Goal: Task Accomplishment & Management: Manage account settings

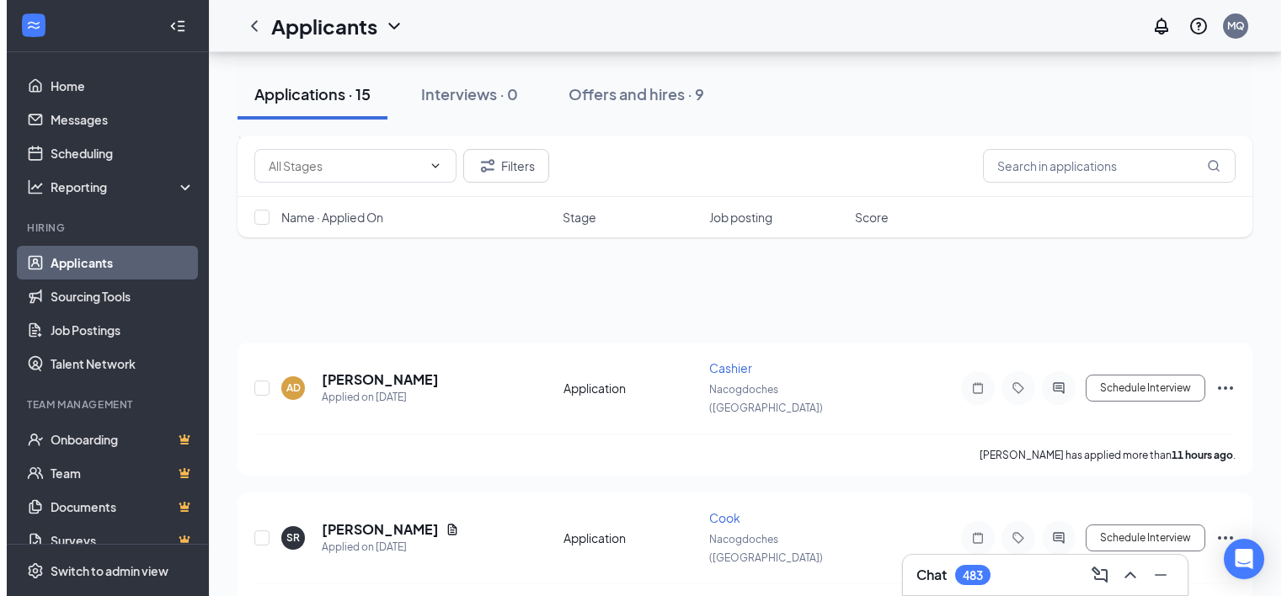
scroll to position [1691, 0]
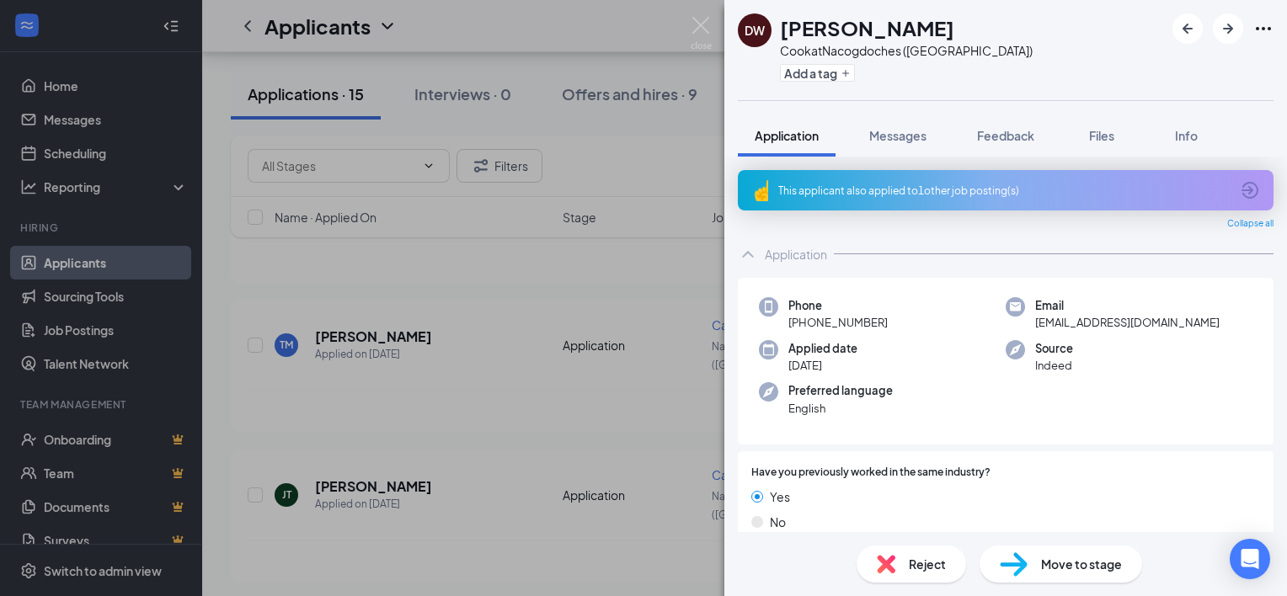
click at [1038, 565] on div "Move to stage" at bounding box center [1060, 564] width 162 height 37
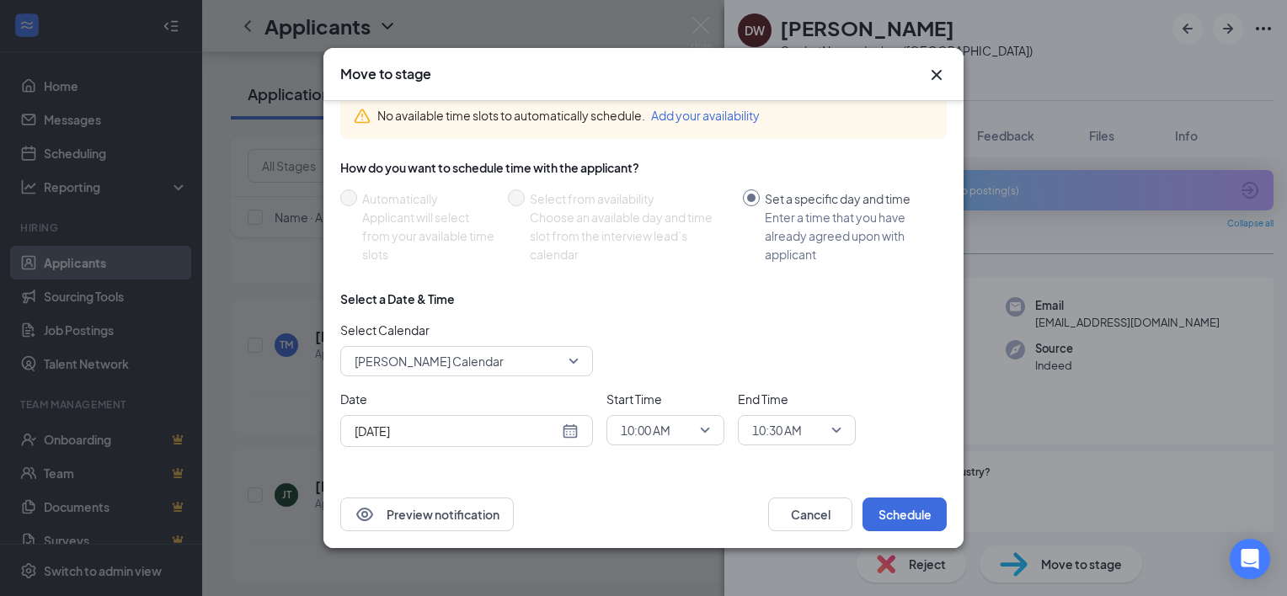
scroll to position [95, 0]
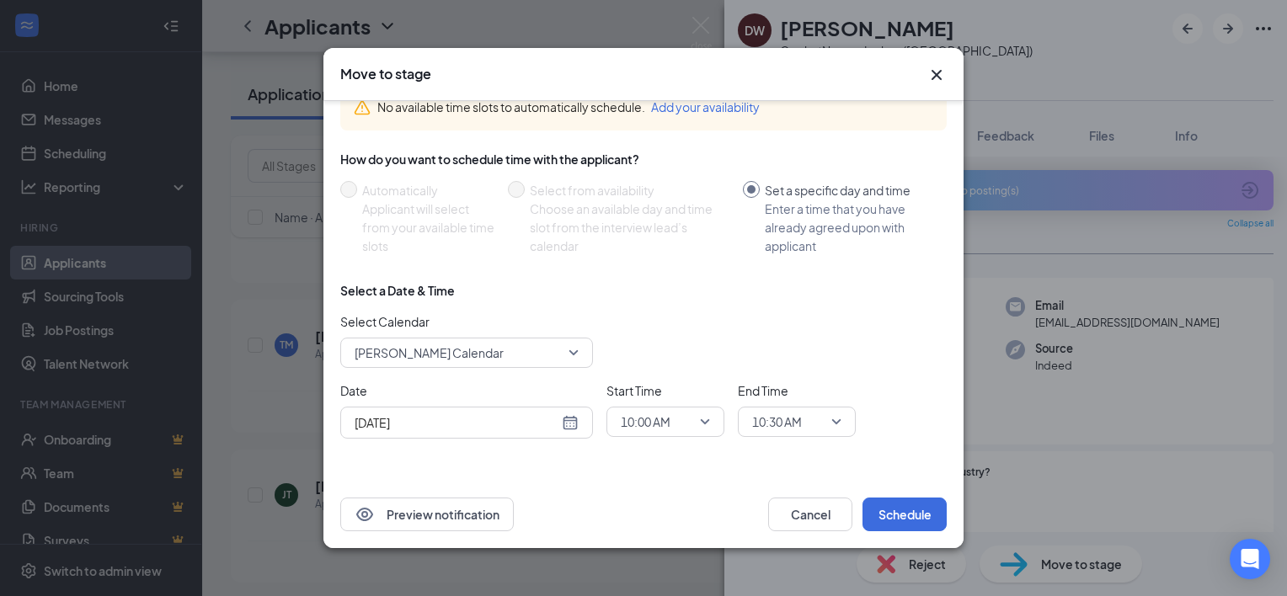
click at [576, 353] on span "[PERSON_NAME] Calendar" at bounding box center [466, 352] width 224 height 25
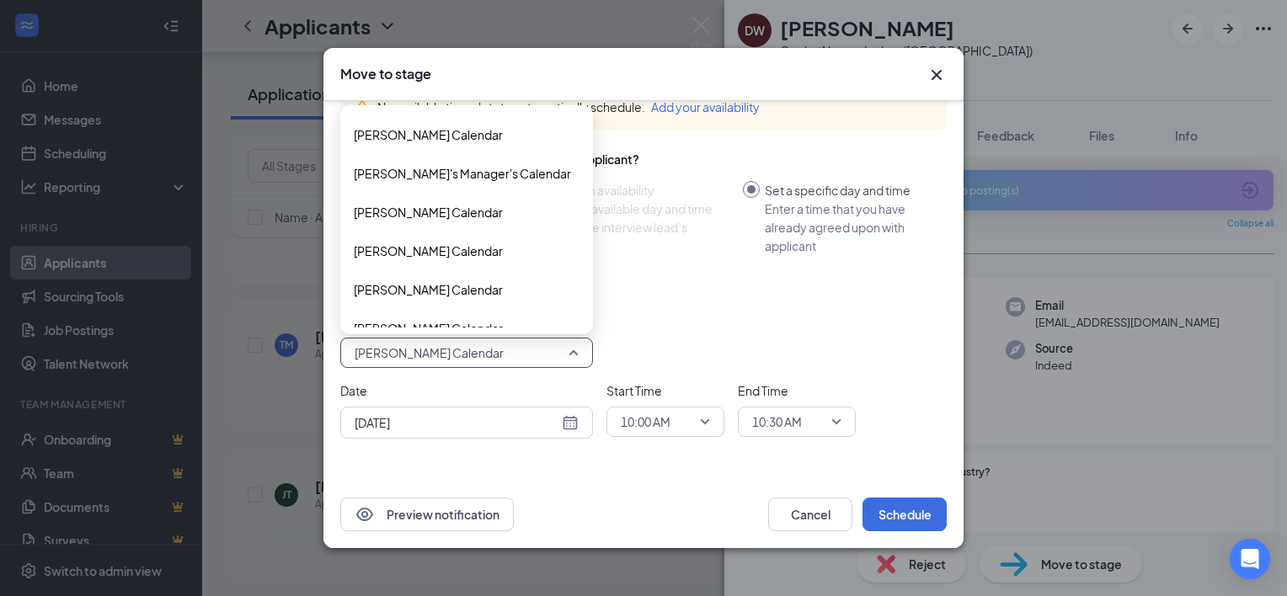
scroll to position [2773, 0]
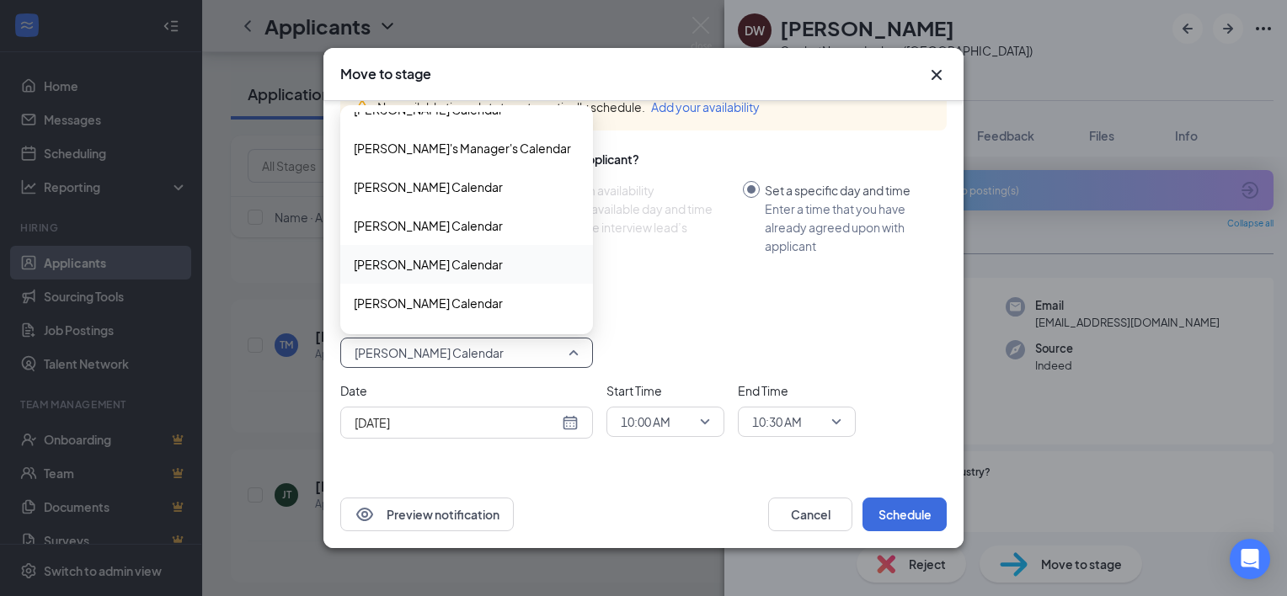
click at [486, 263] on span "[PERSON_NAME] Calendar" at bounding box center [467, 264] width 226 height 19
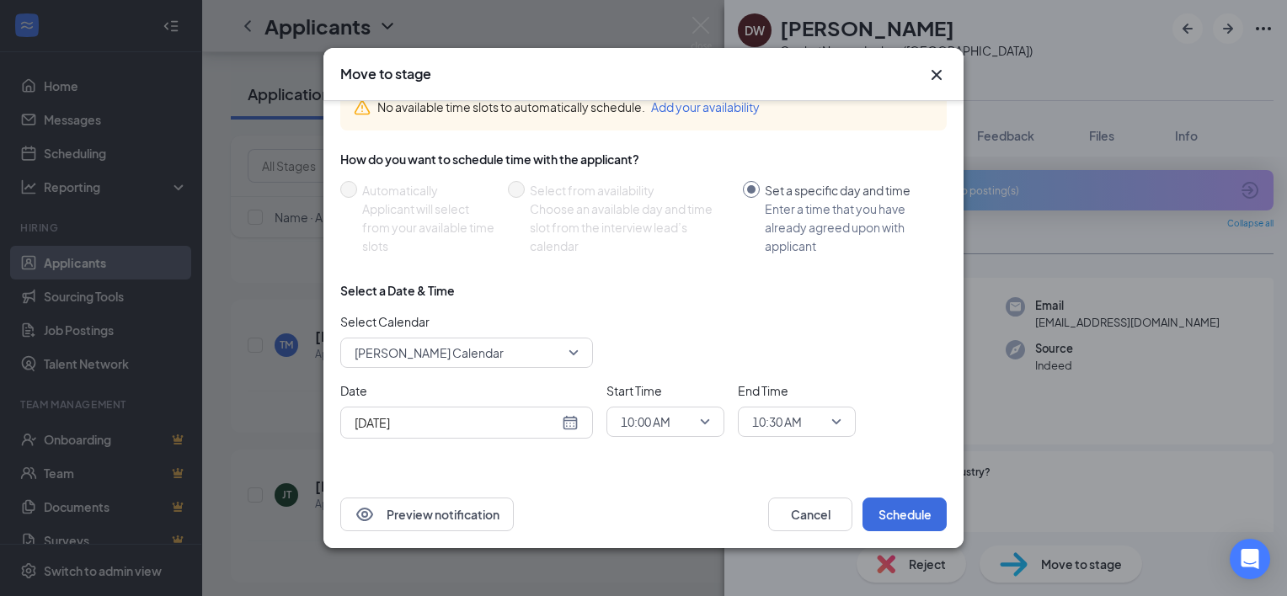
click at [567, 418] on div "[DATE]" at bounding box center [466, 422] width 224 height 19
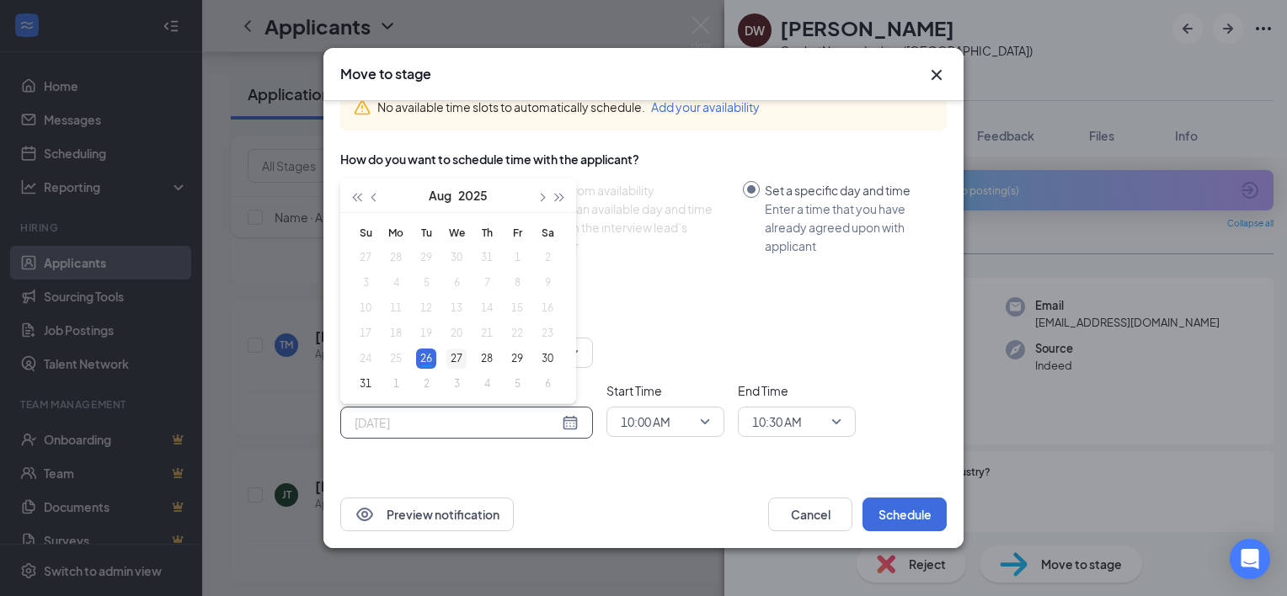
type input "[DATE]"
click at [455, 354] on div "27" at bounding box center [456, 359] width 20 height 20
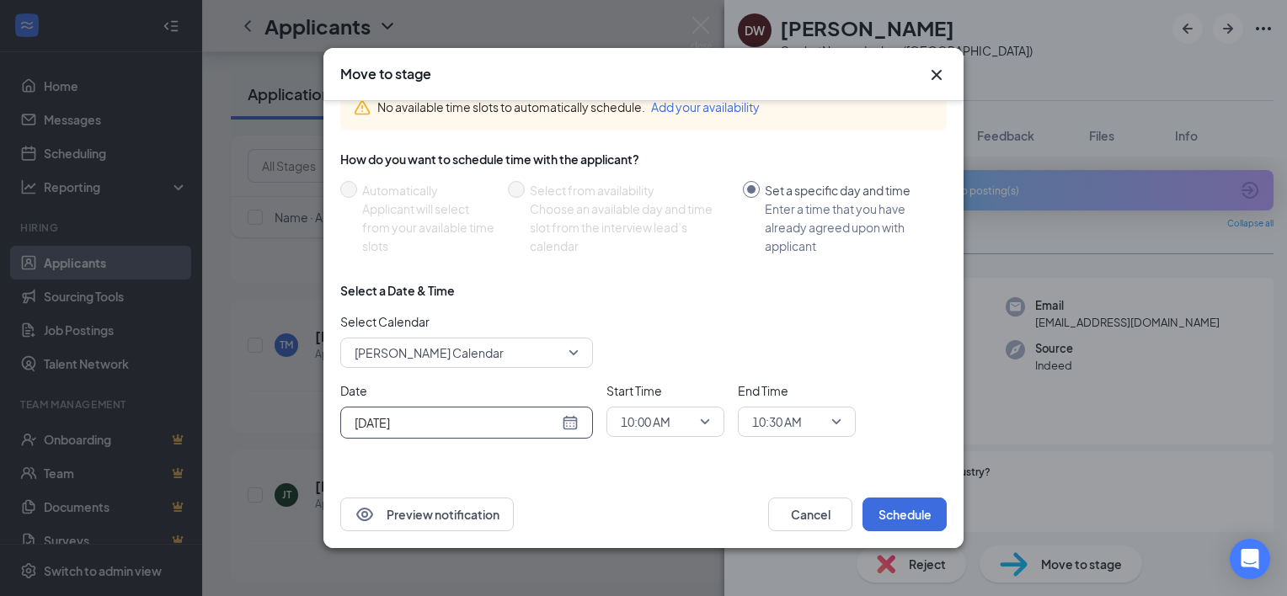
click at [701, 414] on span "10:00 AM" at bounding box center [665, 421] width 89 height 25
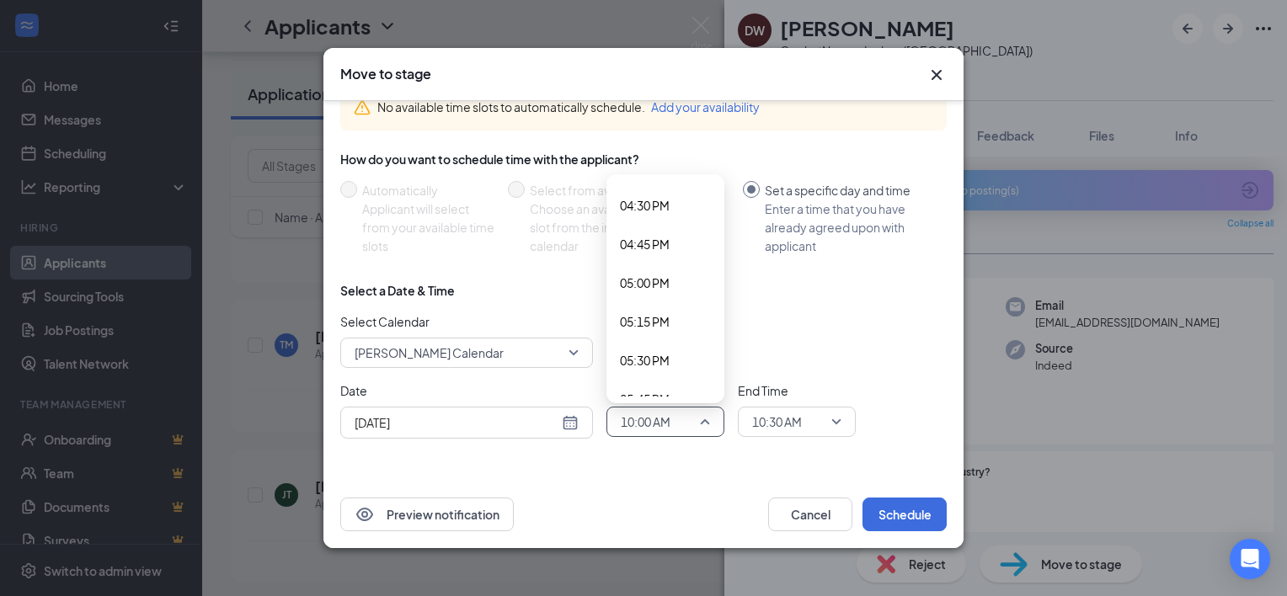
scroll to position [2575, 0]
click at [666, 339] on span "05:30 PM" at bounding box center [645, 338] width 50 height 19
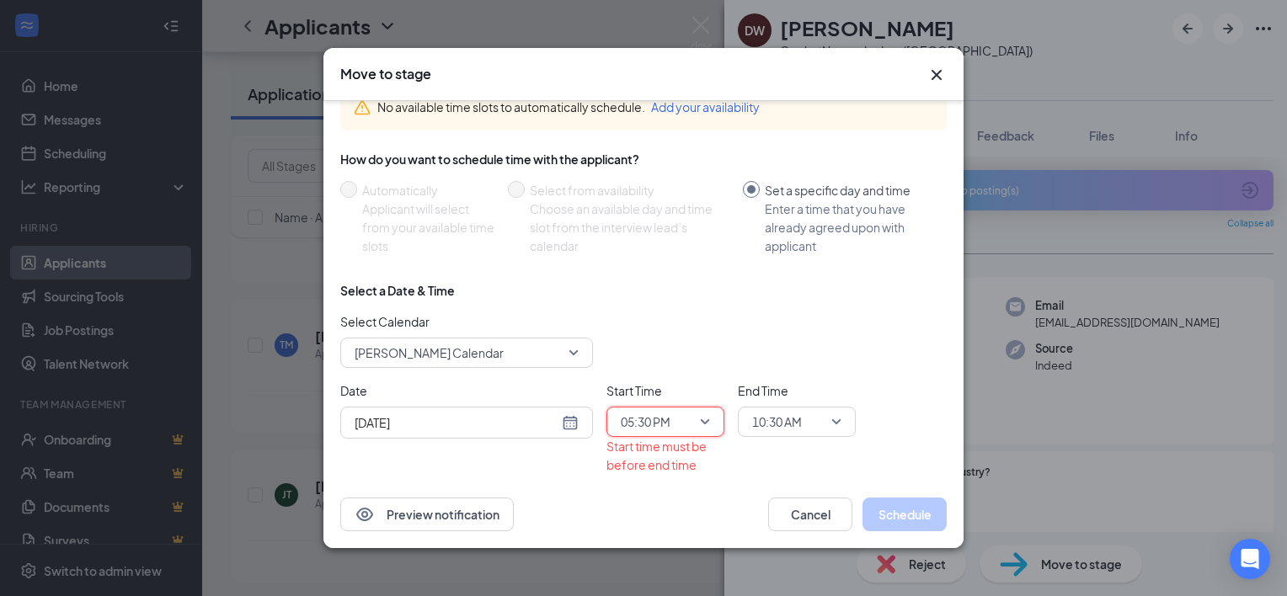
click at [841, 424] on div "10:30 AM" at bounding box center [797, 422] width 118 height 30
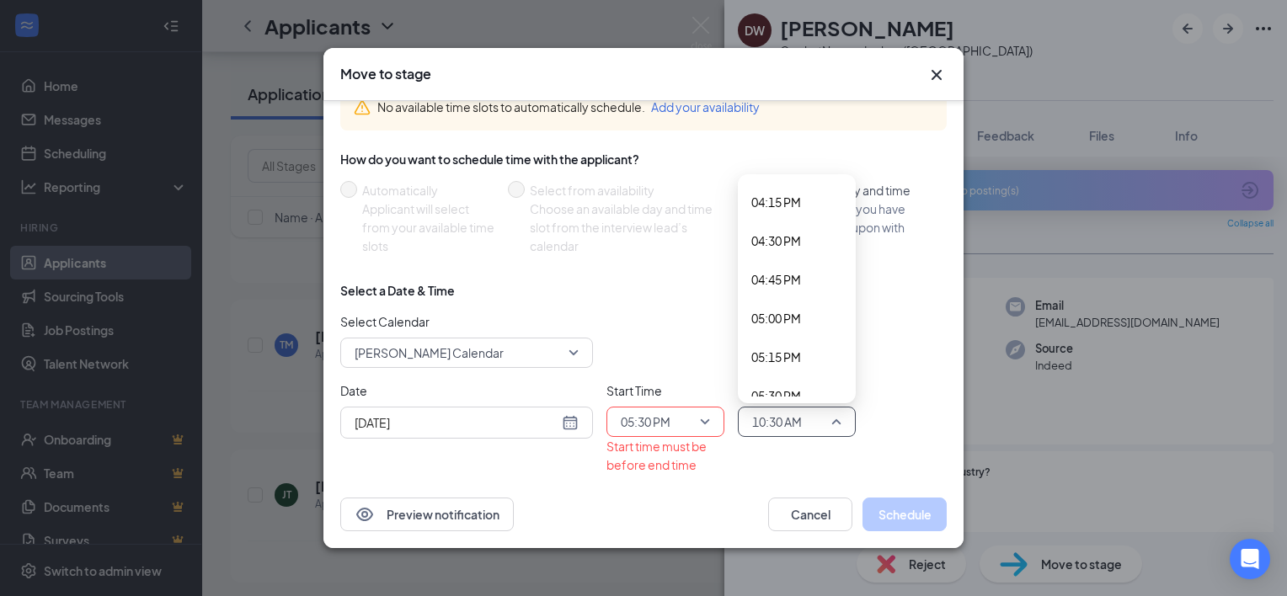
scroll to position [2675, 0]
click at [798, 274] on span "05:45 PM" at bounding box center [776, 277] width 50 height 19
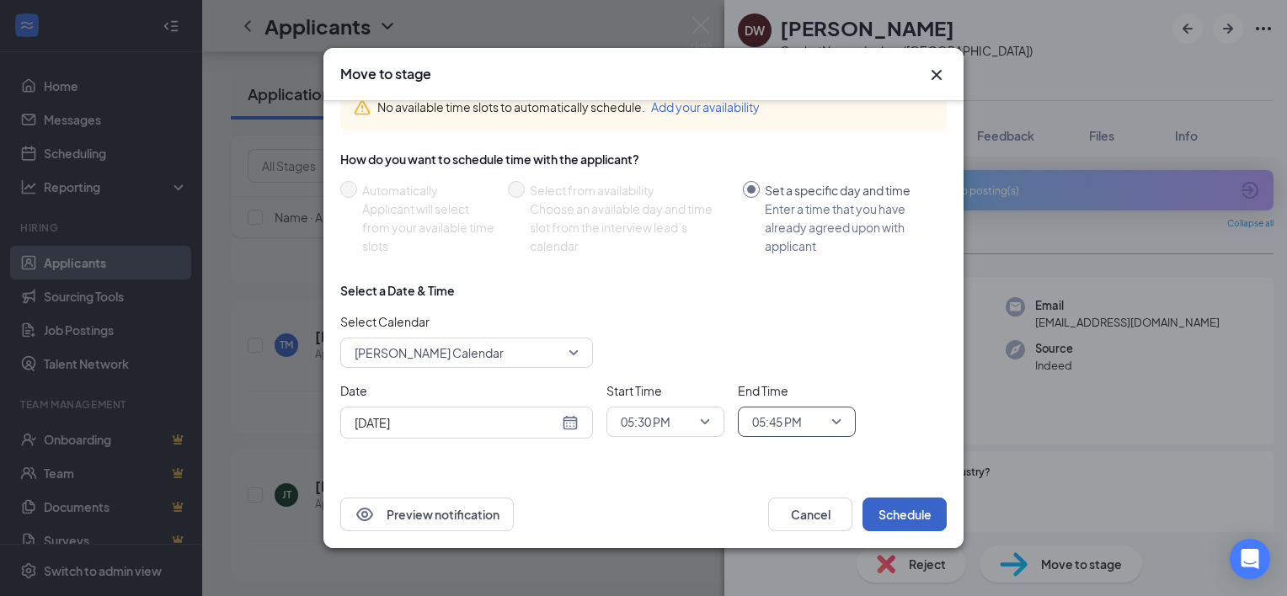
click at [884, 512] on button "Schedule" at bounding box center [904, 515] width 84 height 34
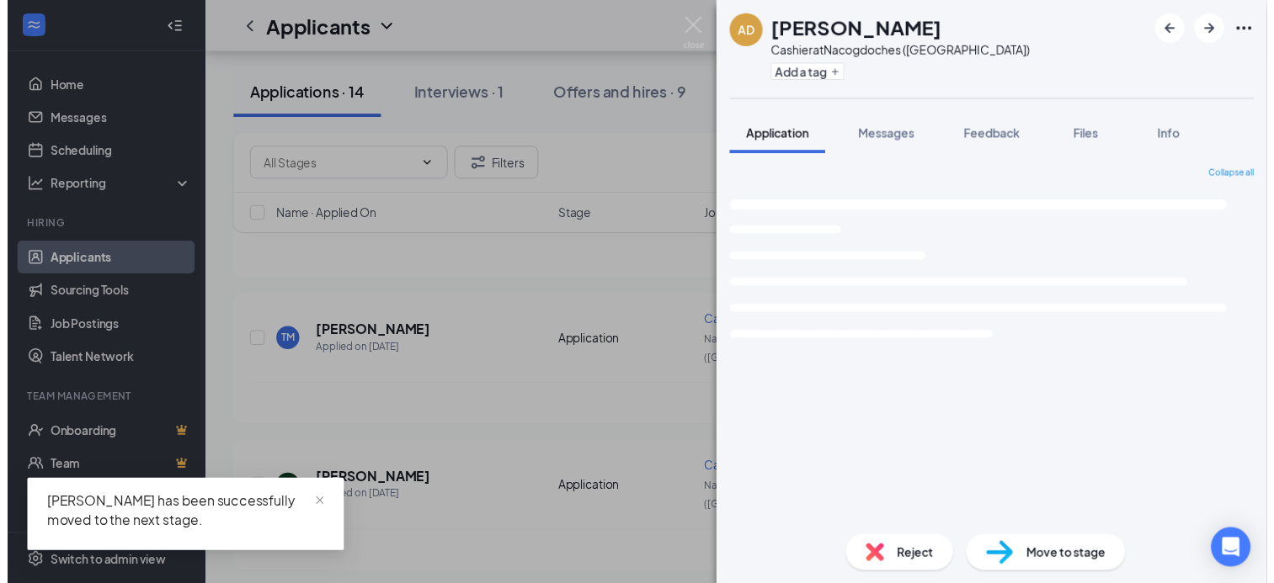
scroll to position [1563, 0]
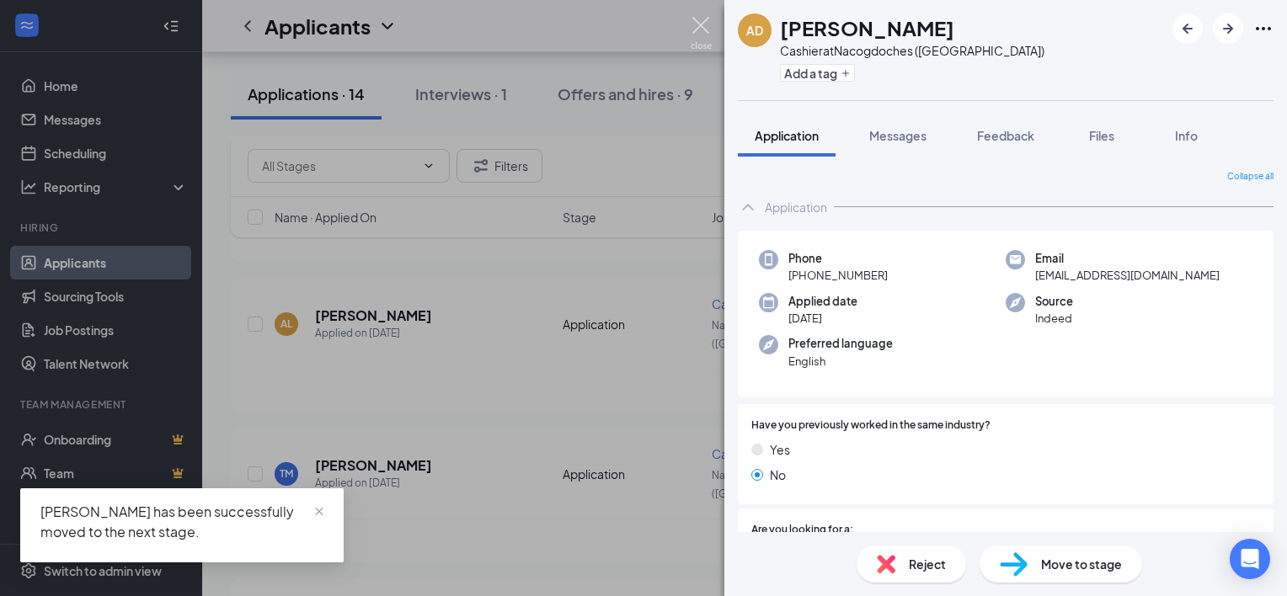
click at [697, 19] on img at bounding box center [700, 33] width 21 height 33
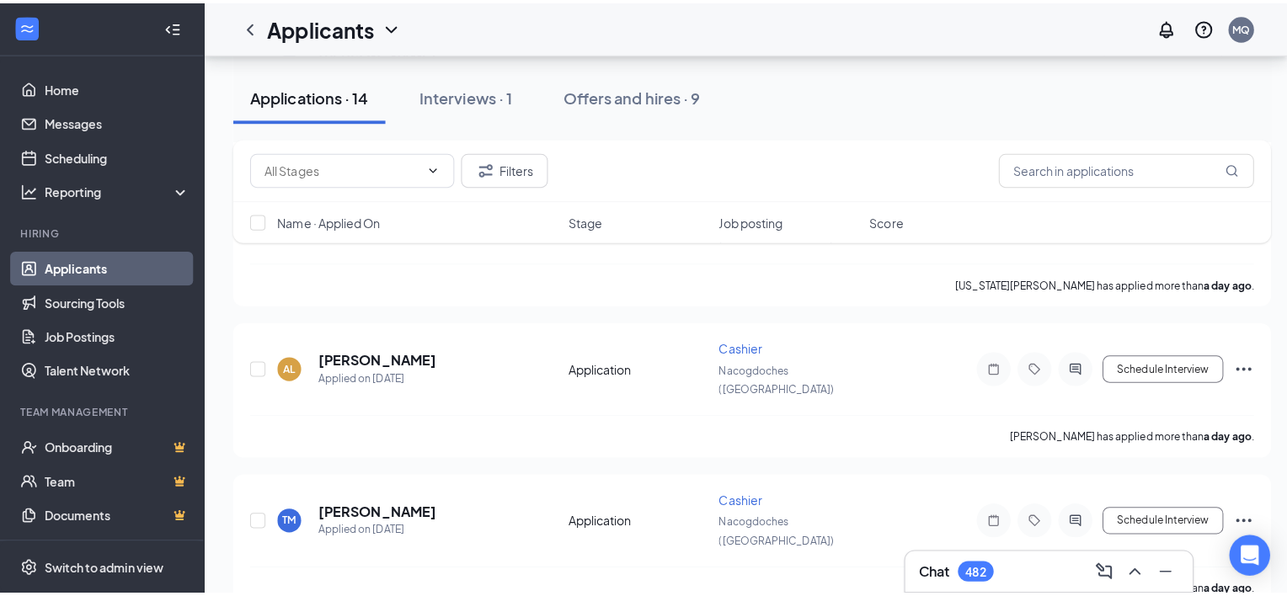
scroll to position [1517, 0]
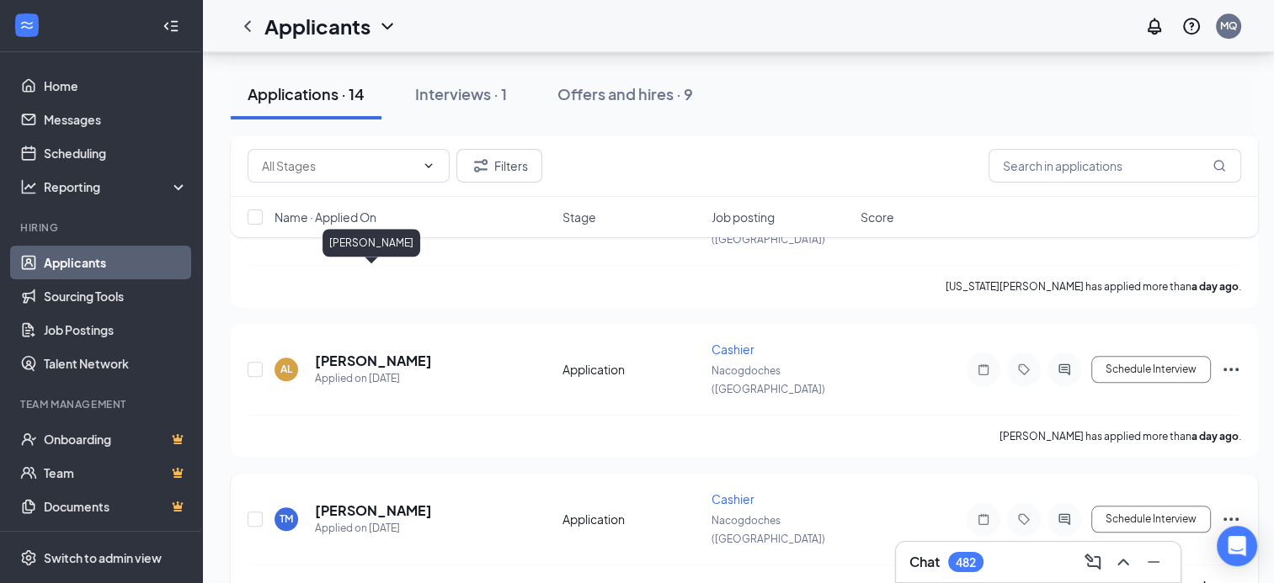
click at [398, 502] on h5 "[PERSON_NAME]" at bounding box center [373, 511] width 117 height 19
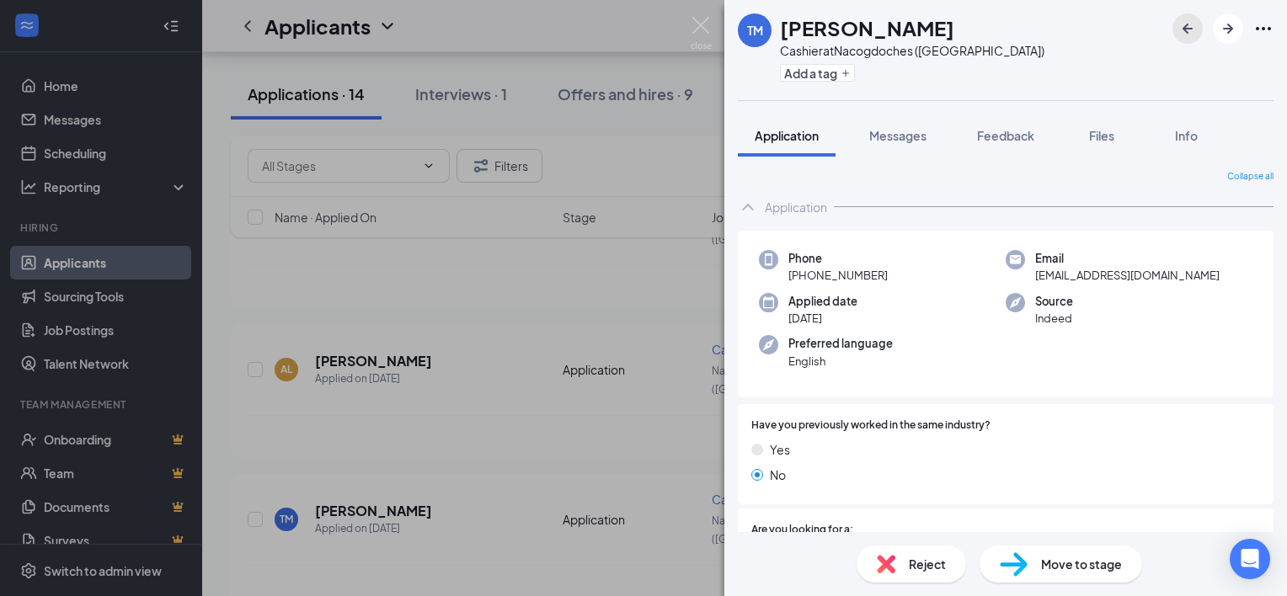
click at [1185, 19] on icon "ArrowLeftNew" at bounding box center [1187, 29] width 20 height 20
click at [1069, 572] on span "Move to stage" at bounding box center [1081, 564] width 81 height 19
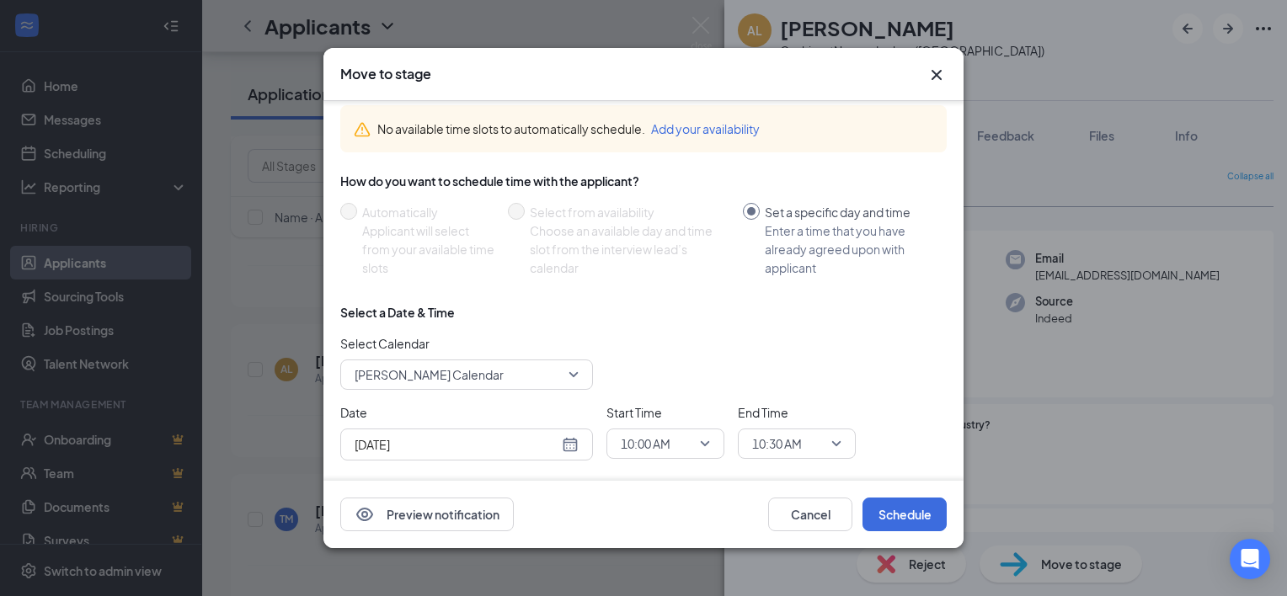
scroll to position [95, 0]
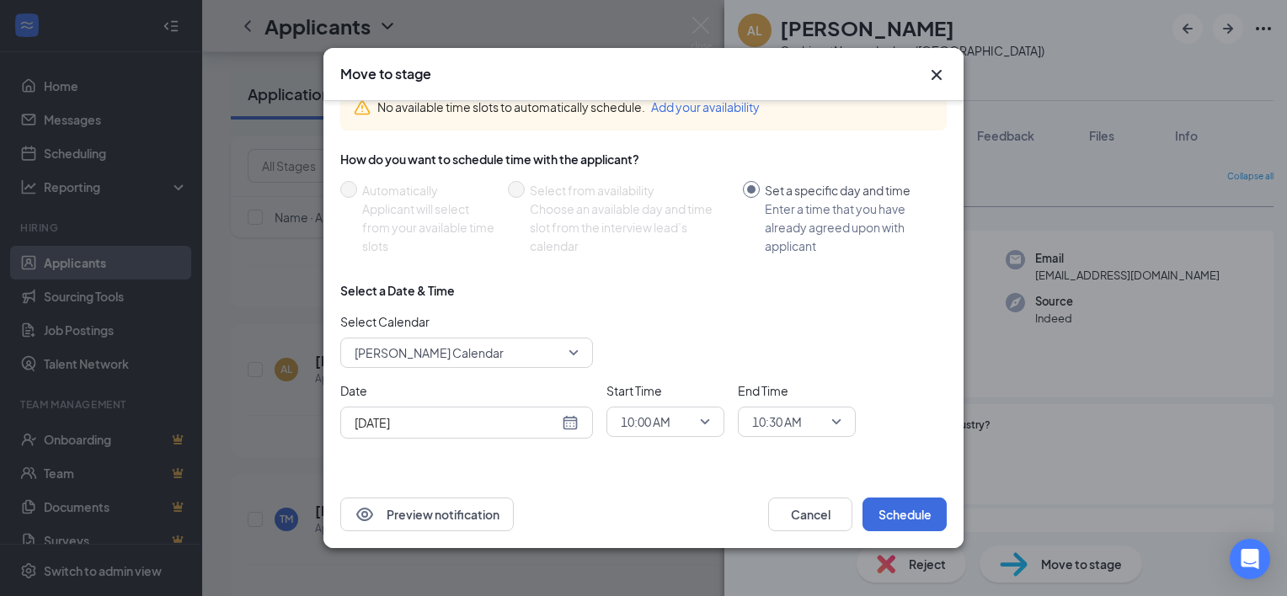
click at [573, 356] on span "[PERSON_NAME] Calendar" at bounding box center [466, 352] width 224 height 25
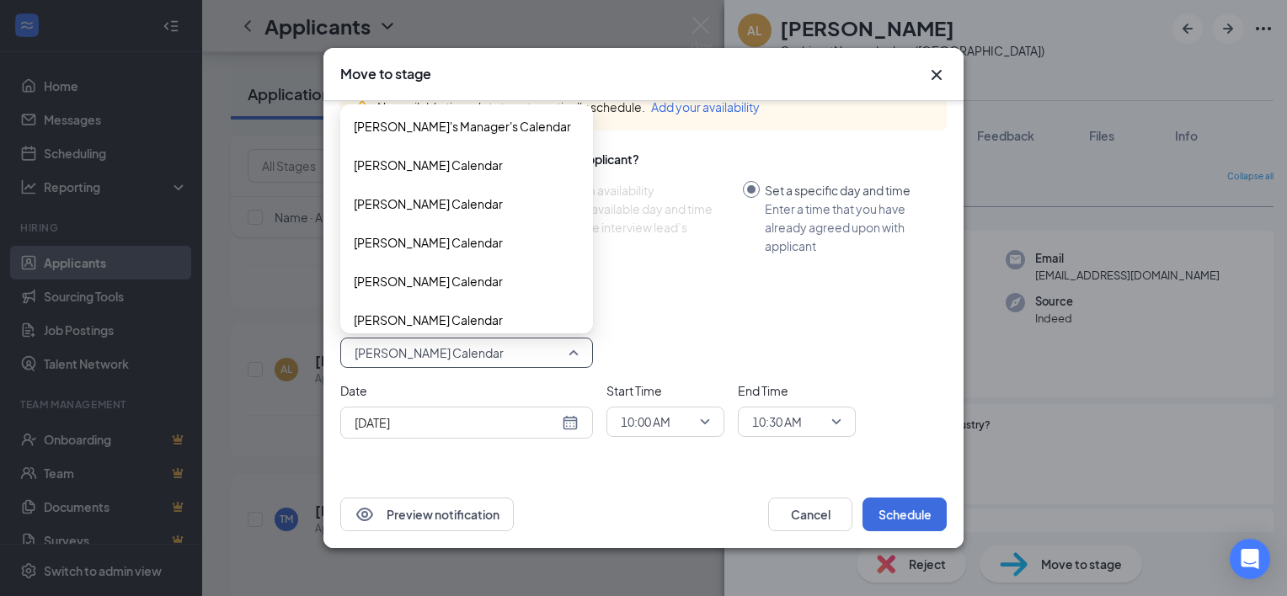
scroll to position [2801, 0]
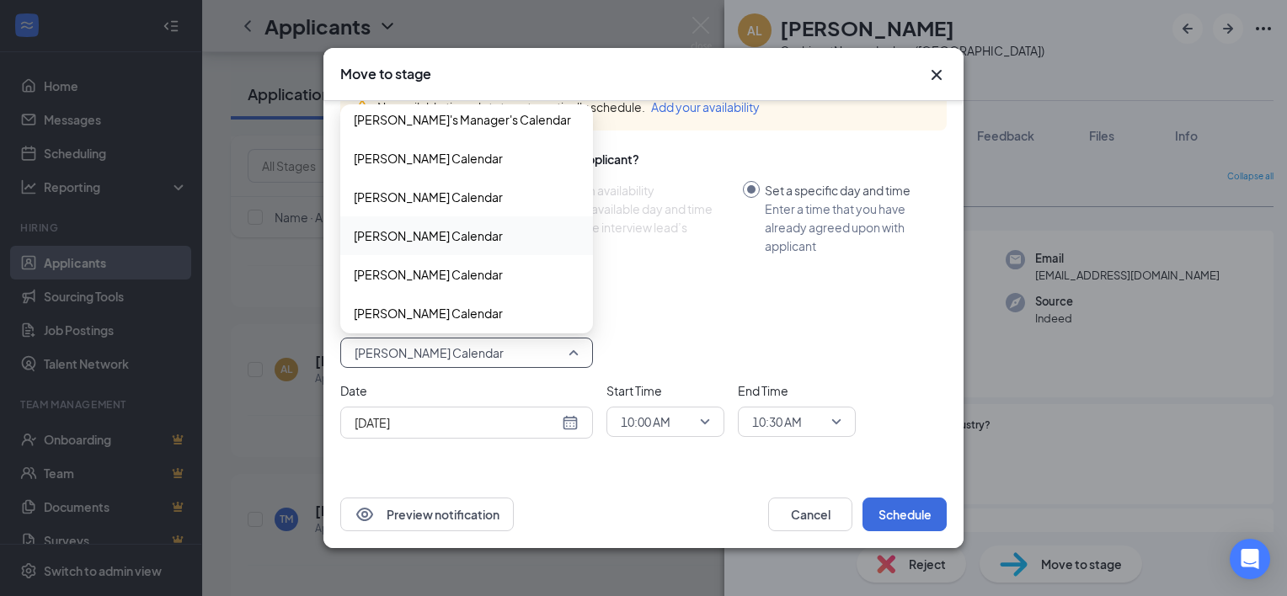
click at [473, 232] on span "[PERSON_NAME] Calendar" at bounding box center [428, 235] width 149 height 19
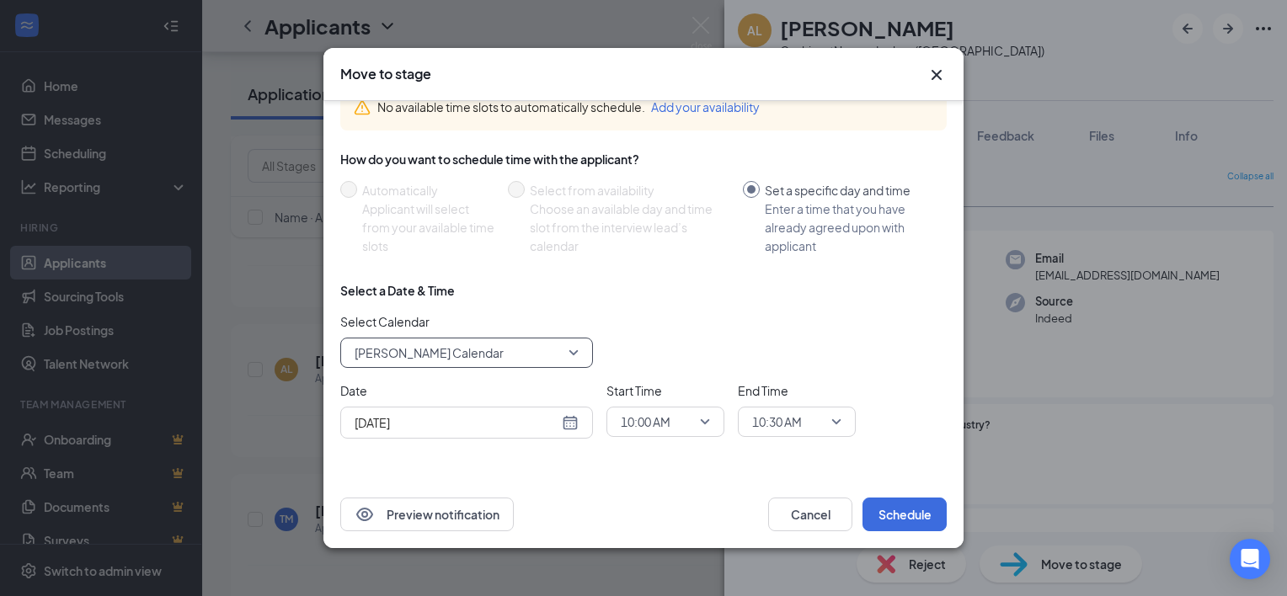
click at [707, 421] on span "10:00 AM" at bounding box center [665, 421] width 89 height 25
click at [674, 353] on span "03:00 PM" at bounding box center [665, 354] width 91 height 19
click at [841, 417] on div "10:30 AM" at bounding box center [797, 422] width 118 height 30
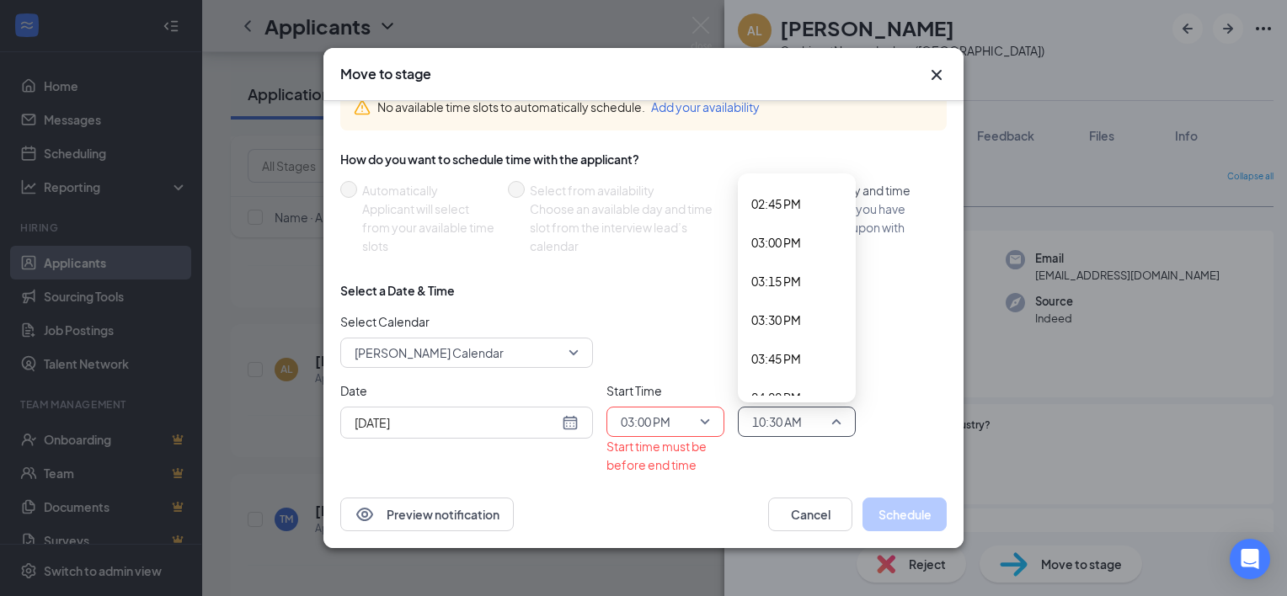
scroll to position [2316, 0]
click at [785, 250] on span "03:15 PM" at bounding box center [776, 247] width 50 height 19
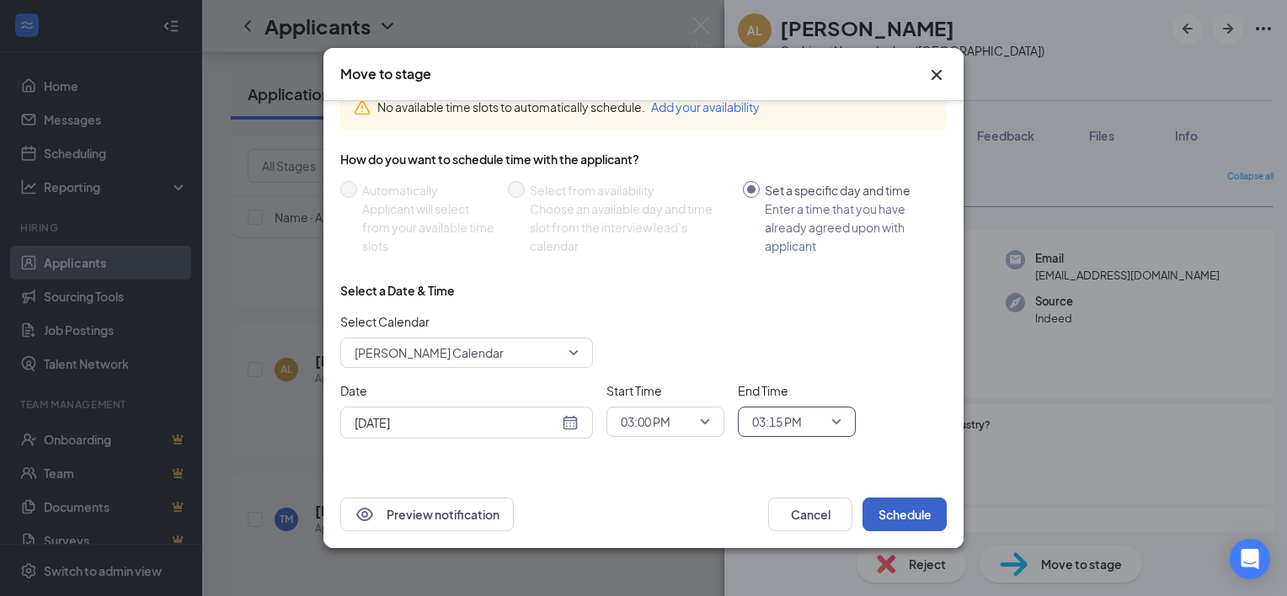
click at [903, 517] on button "Schedule" at bounding box center [904, 515] width 84 height 34
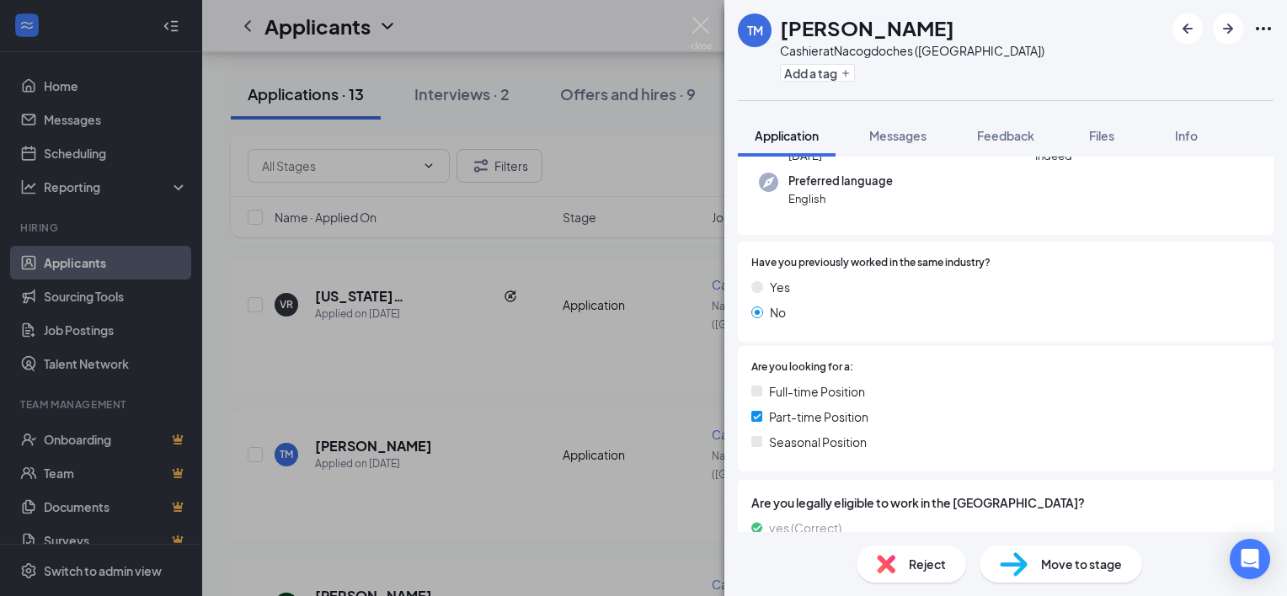
scroll to position [148, 0]
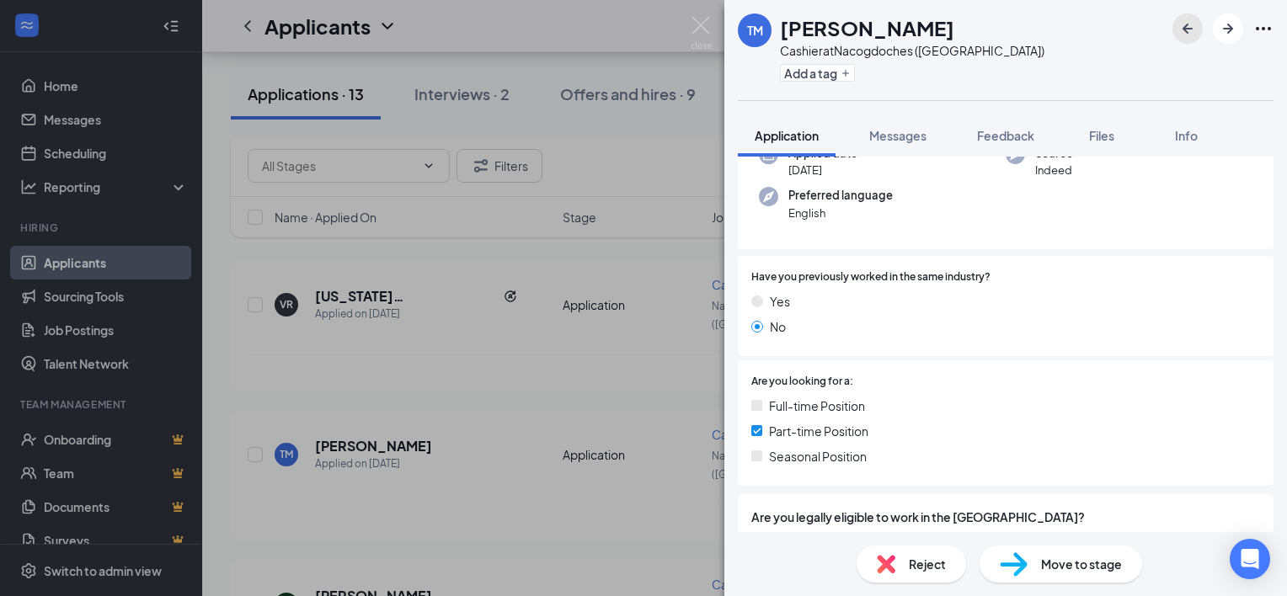
click at [1194, 26] on icon "ArrowLeftNew" at bounding box center [1187, 29] width 20 height 20
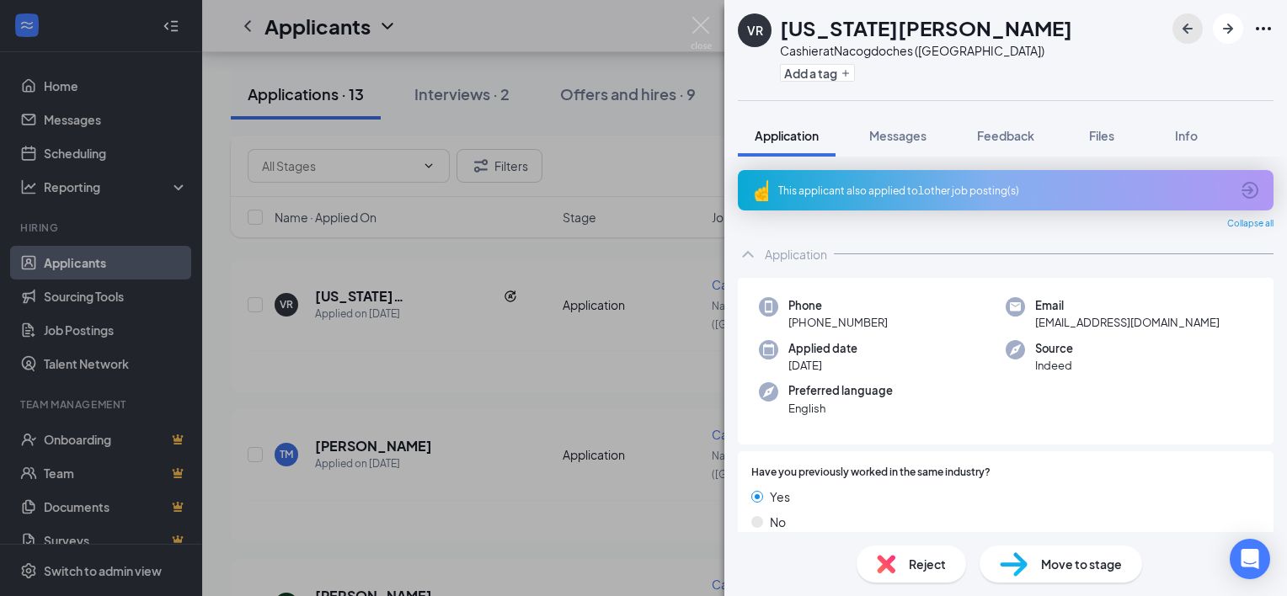
click at [1185, 21] on icon "ArrowLeftNew" at bounding box center [1187, 29] width 20 height 20
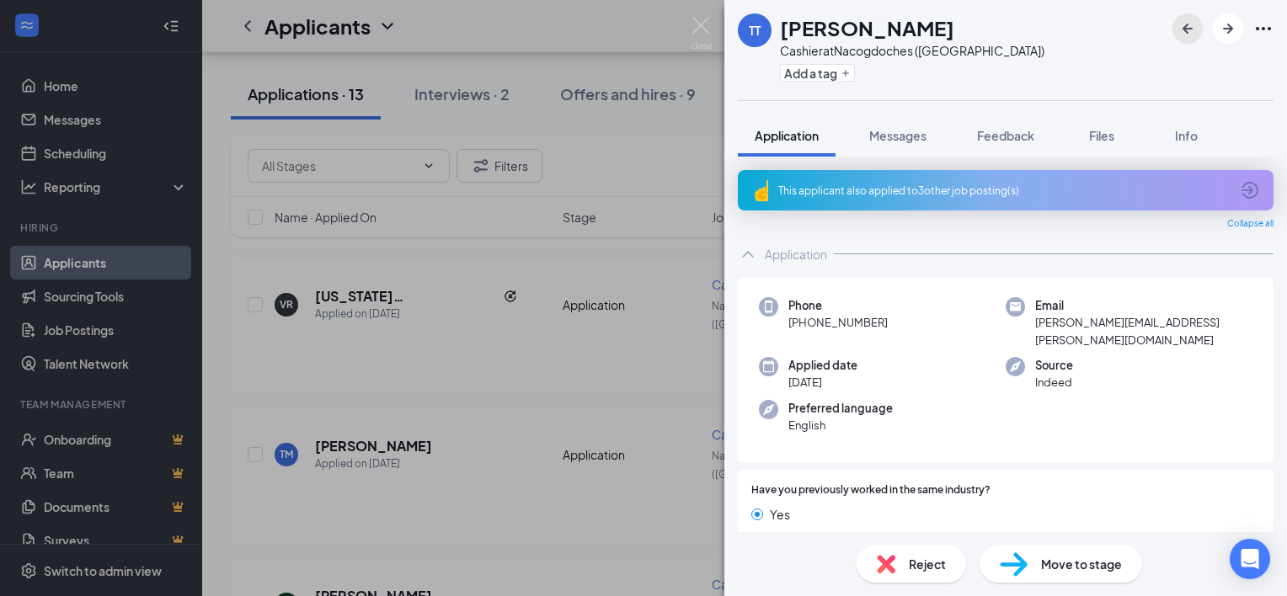
click at [1185, 21] on icon "ArrowLeftNew" at bounding box center [1187, 29] width 20 height 20
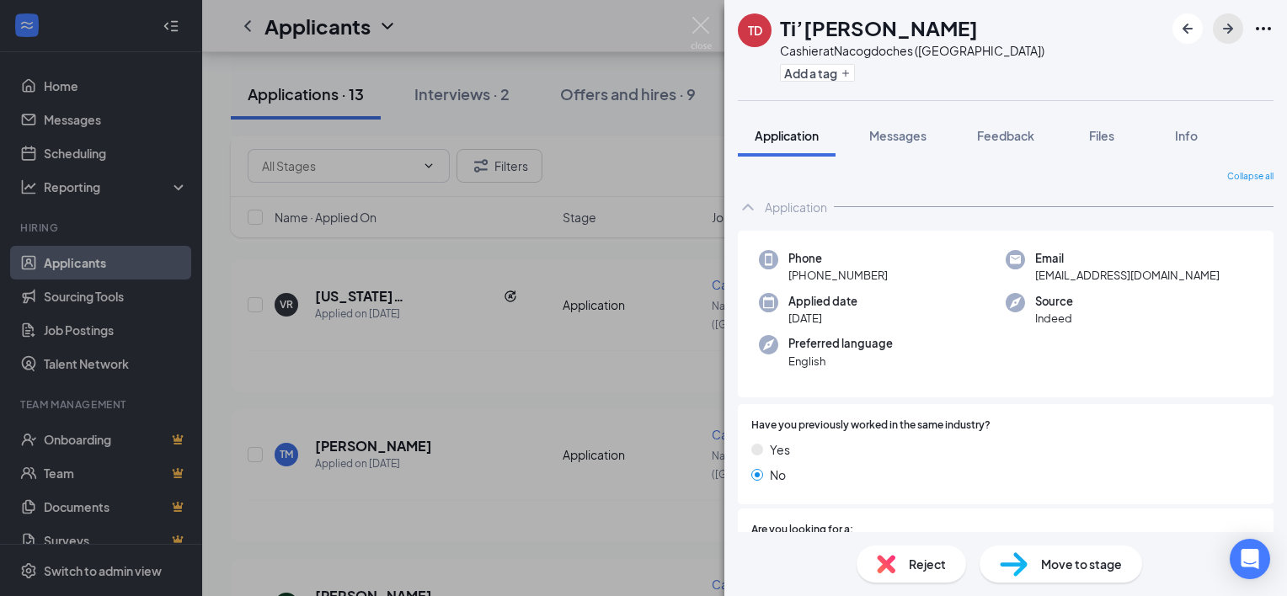
click at [1229, 24] on icon "ArrowRight" at bounding box center [1227, 29] width 20 height 20
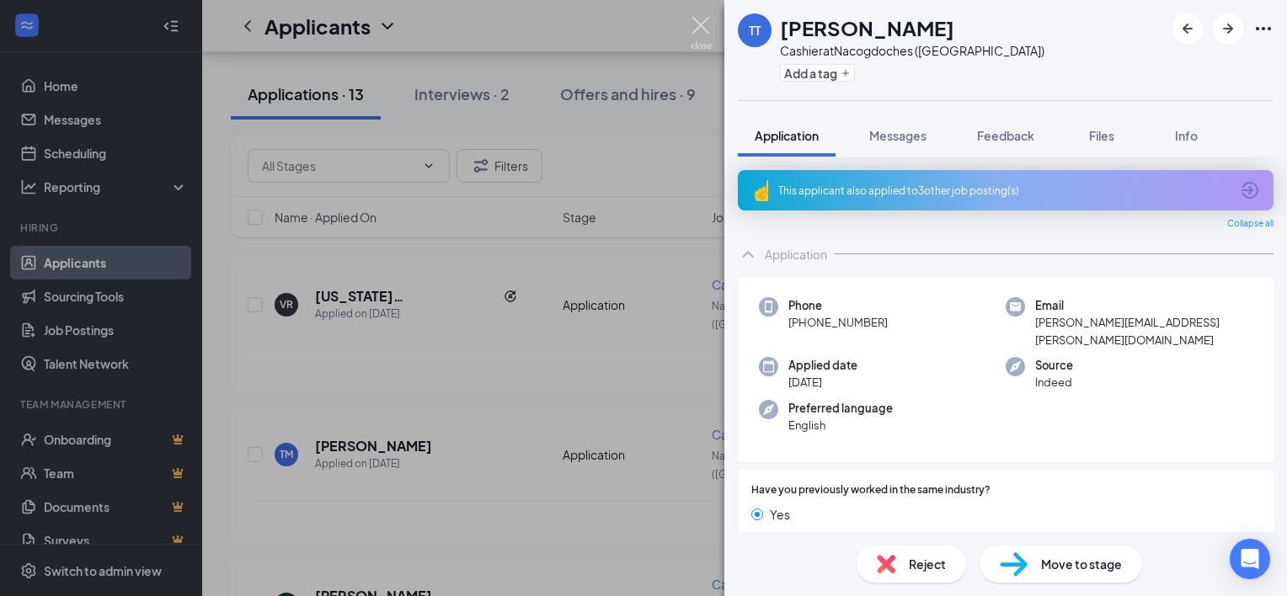
click at [701, 24] on img at bounding box center [700, 33] width 21 height 33
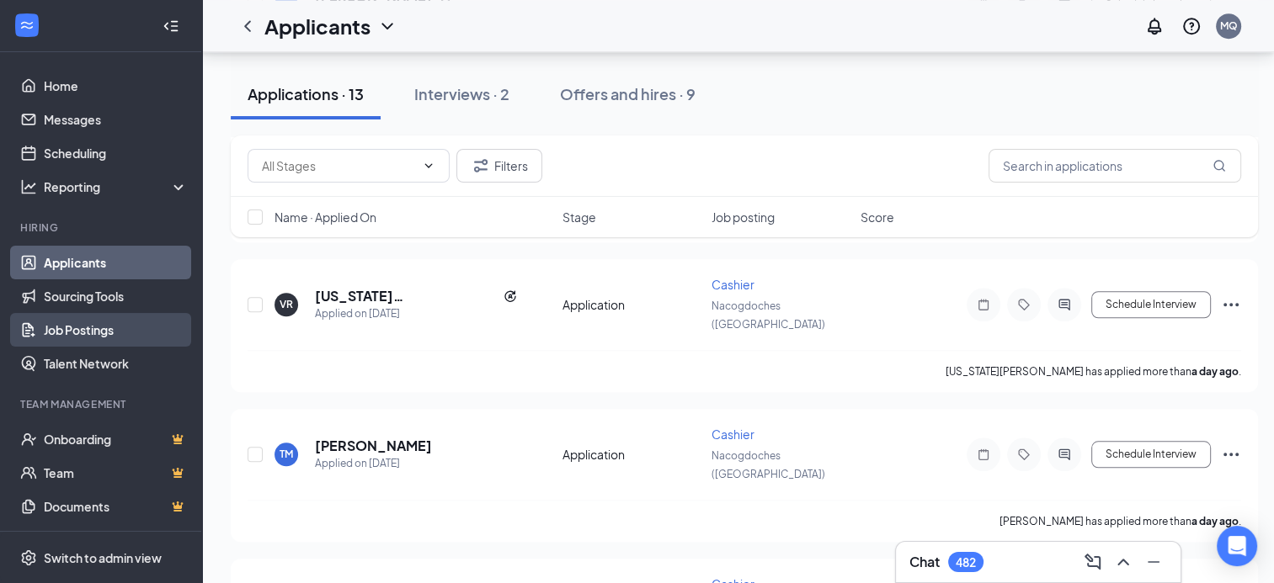
click at [104, 330] on link "Job Postings" at bounding box center [116, 330] width 144 height 34
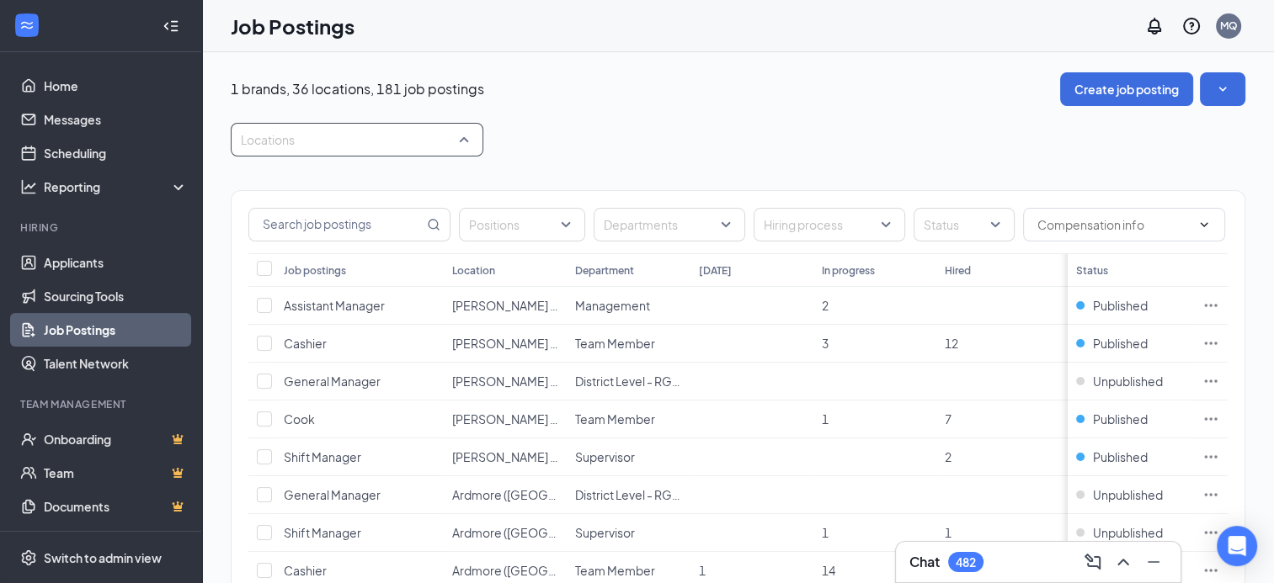
click at [465, 133] on div "Locations" at bounding box center [357, 140] width 253 height 34
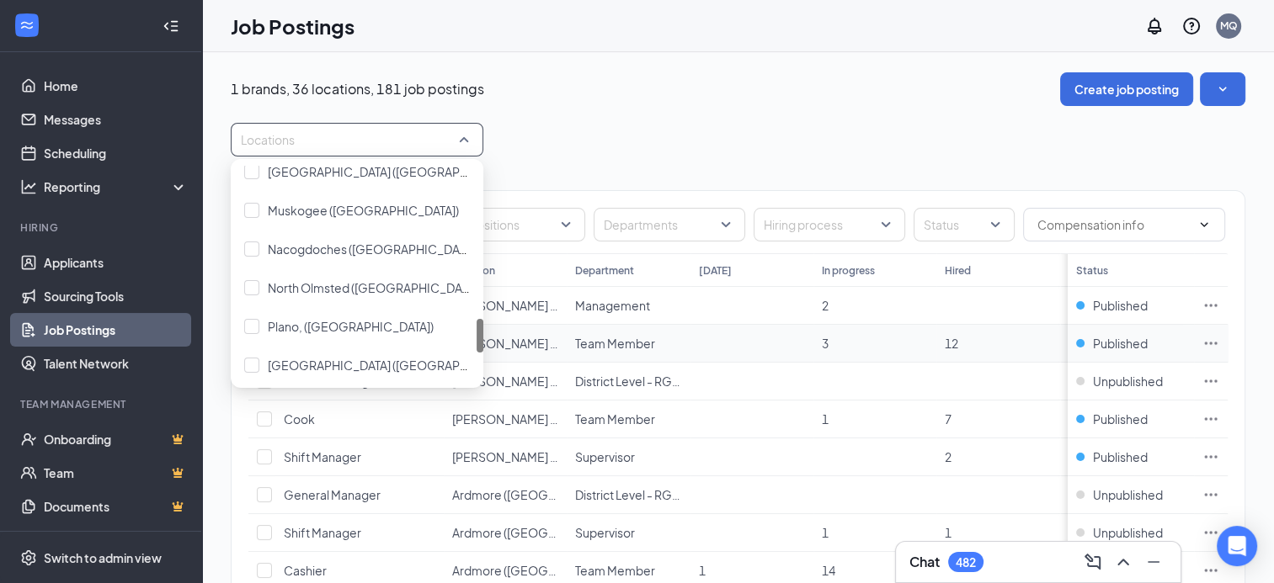
drag, startPoint x: 482, startPoint y: 179, endPoint x: 495, endPoint y: 334, distance: 155.4
click at [495, 334] on body "Home Messages Scheduling Reporting Hiring Applicants Sourcing Tools Job Posting…" at bounding box center [637, 291] width 1274 height 583
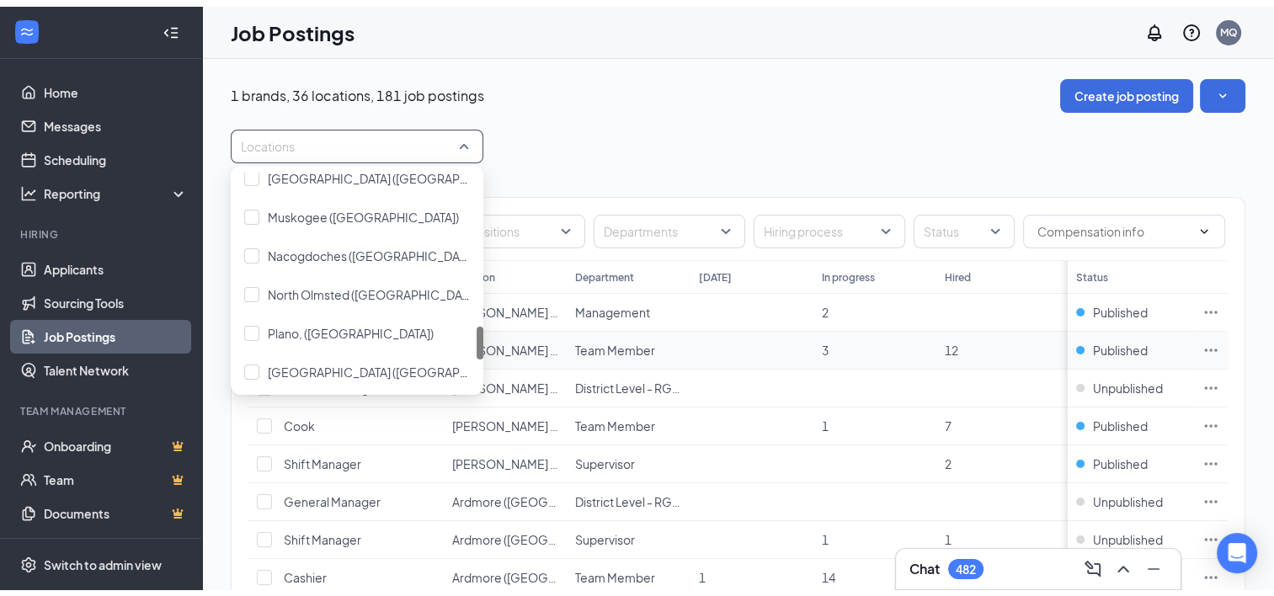
scroll to position [987, 0]
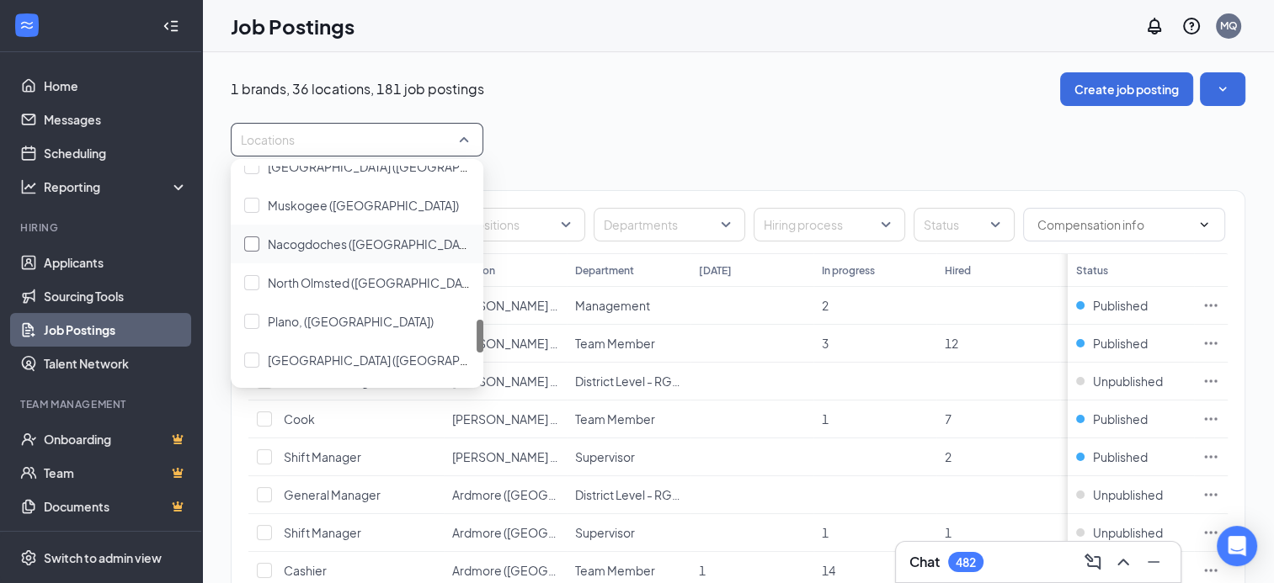
click at [363, 242] on span "Nacogdoches ([GEOGRAPHIC_DATA])" at bounding box center [373, 244] width 210 height 15
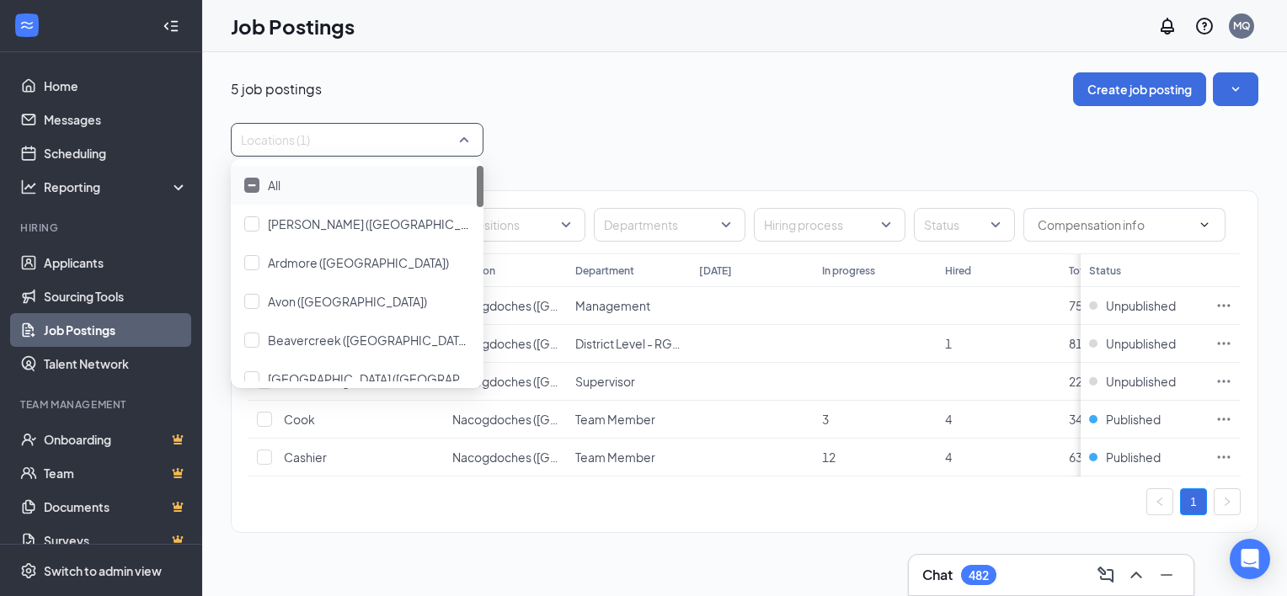
click at [615, 162] on div "Positions Departments Hiring process Status Job postings Location Department [D…" at bounding box center [744, 353] width 1027 height 393
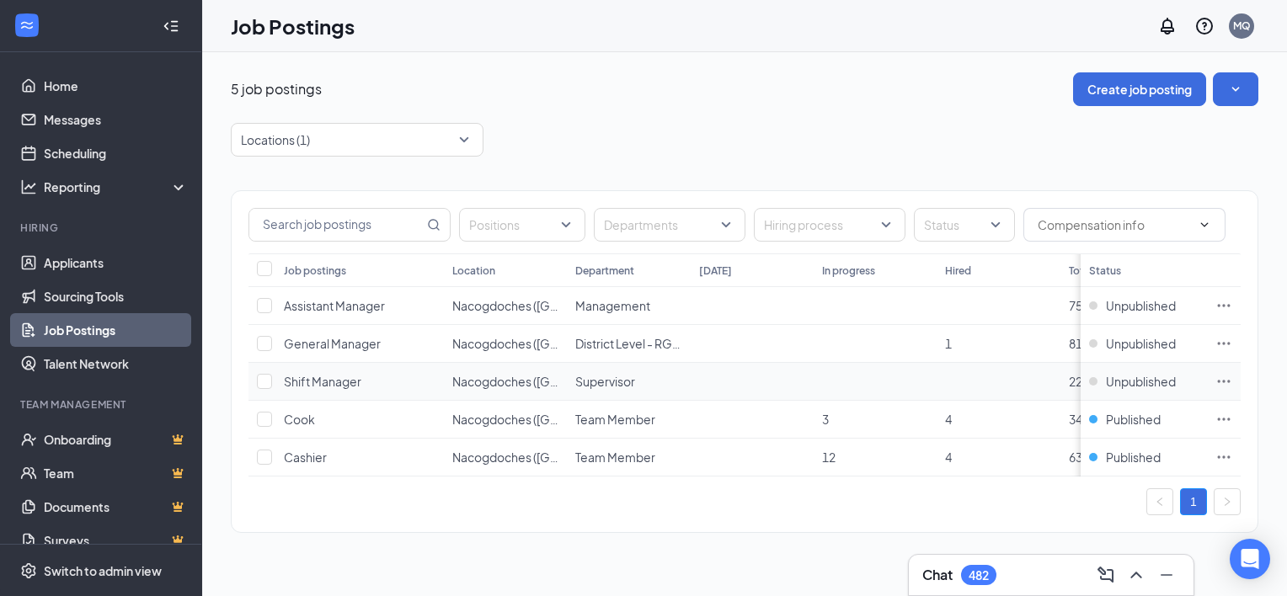
click at [338, 376] on span "Shift Manager" at bounding box center [322, 381] width 77 height 15
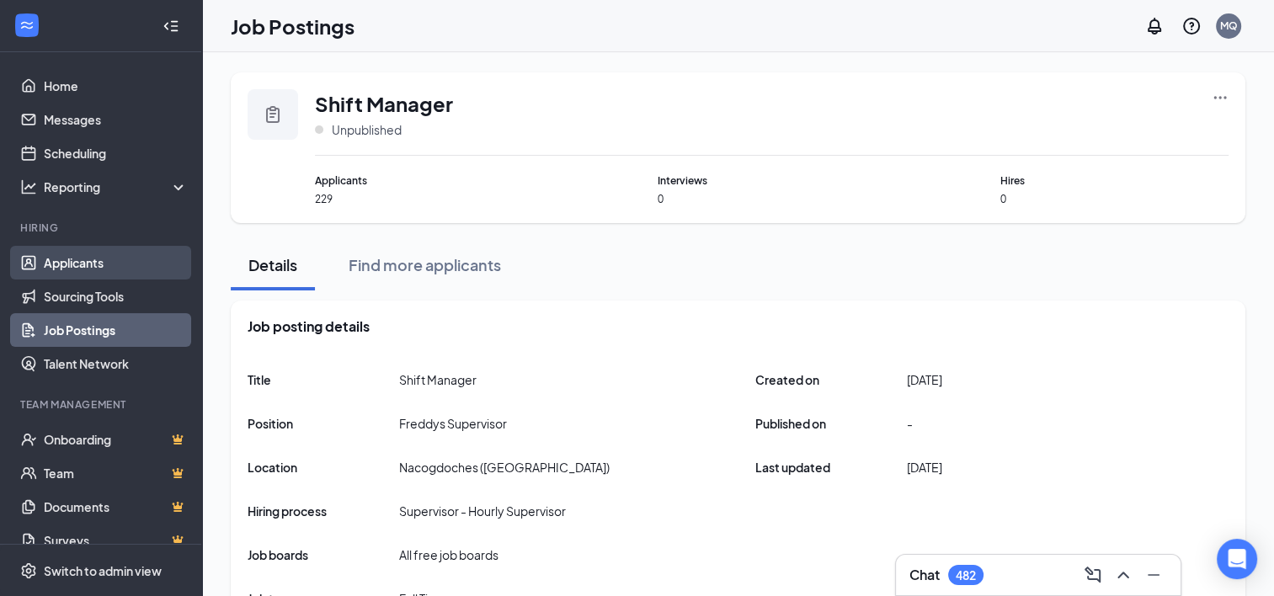
click at [73, 263] on link "Applicants" at bounding box center [116, 263] width 144 height 34
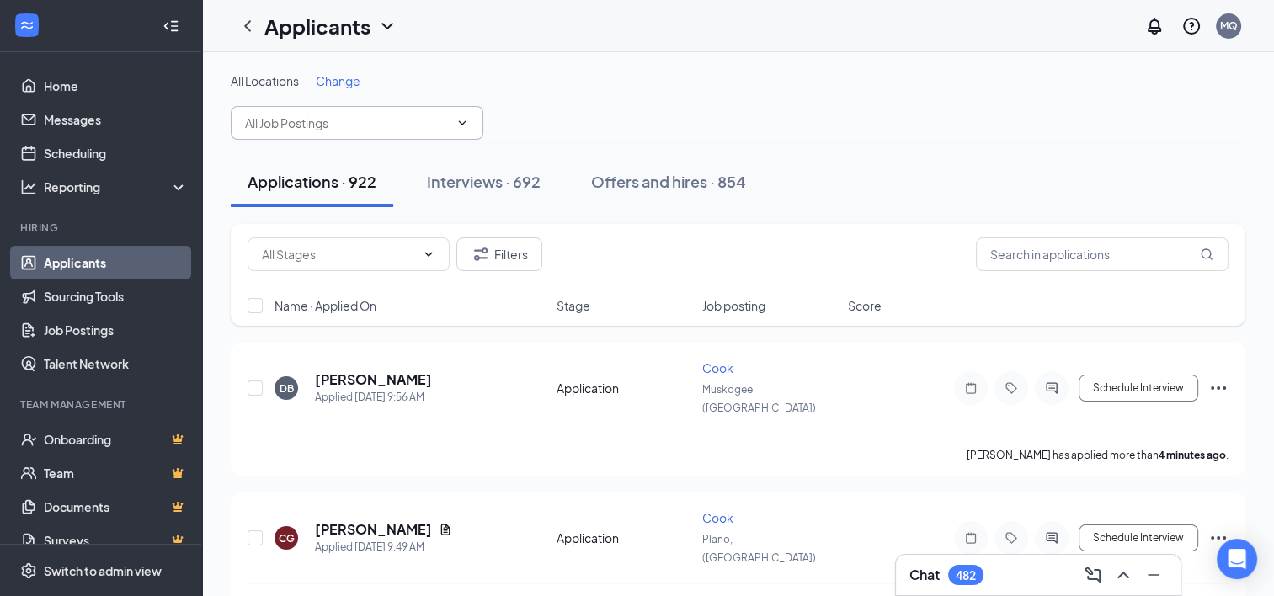
click at [465, 120] on icon "ChevronDown" at bounding box center [463, 122] width 8 height 4
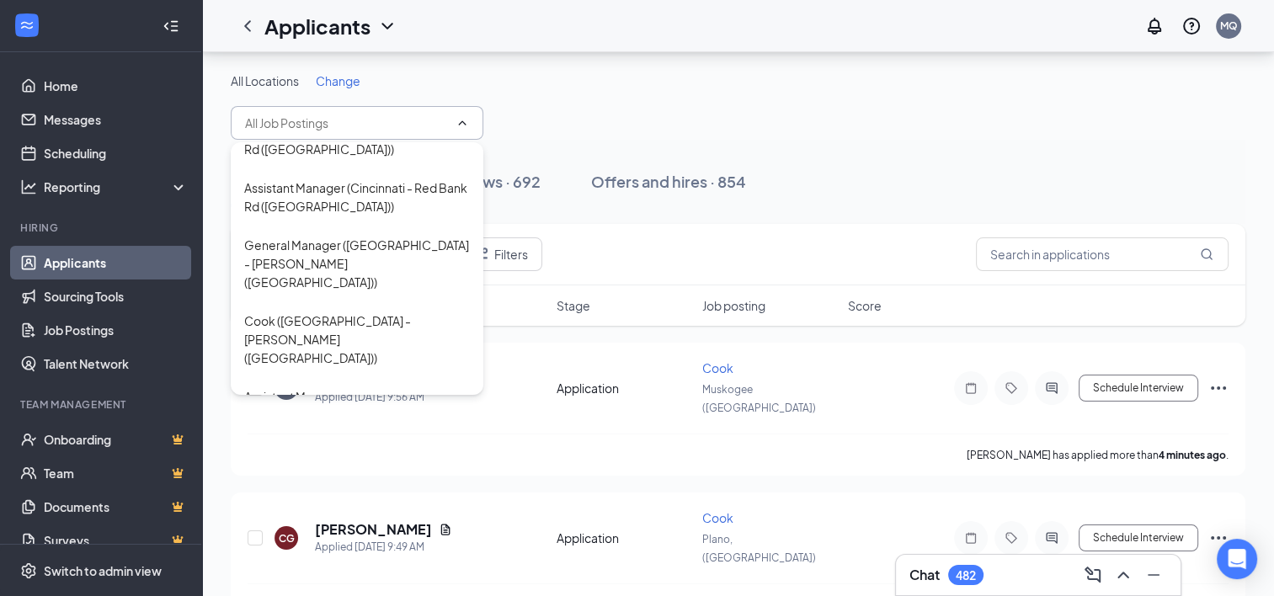
scroll to position [67, 0]
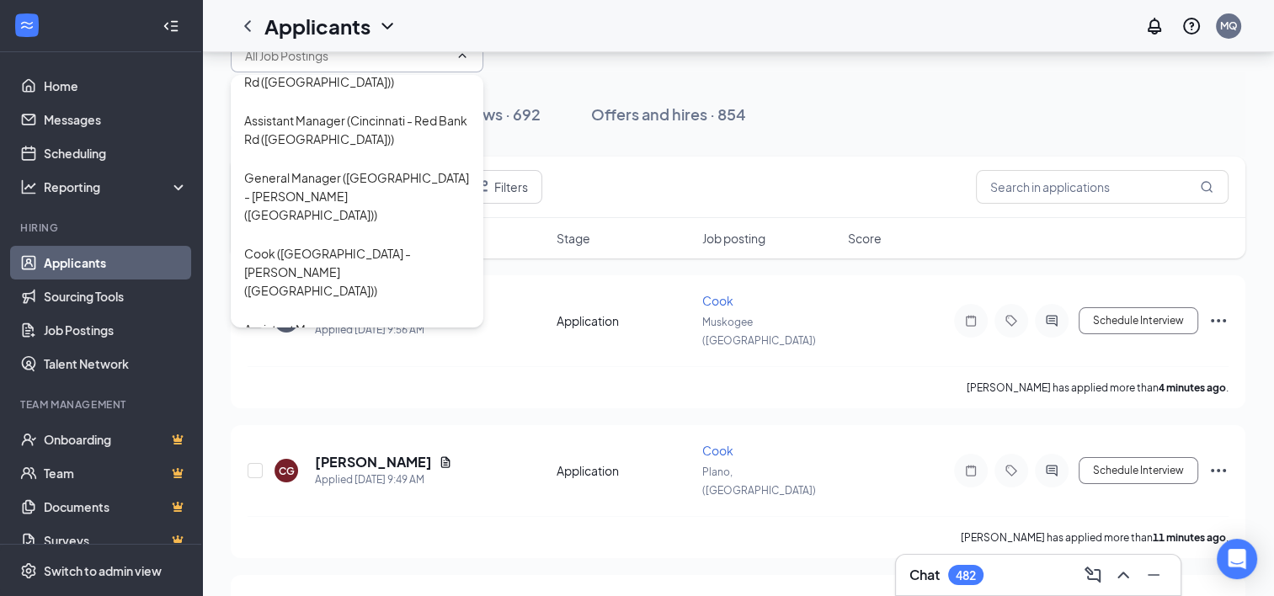
click at [589, 70] on div "All Locations Change" at bounding box center [738, 38] width 1015 height 67
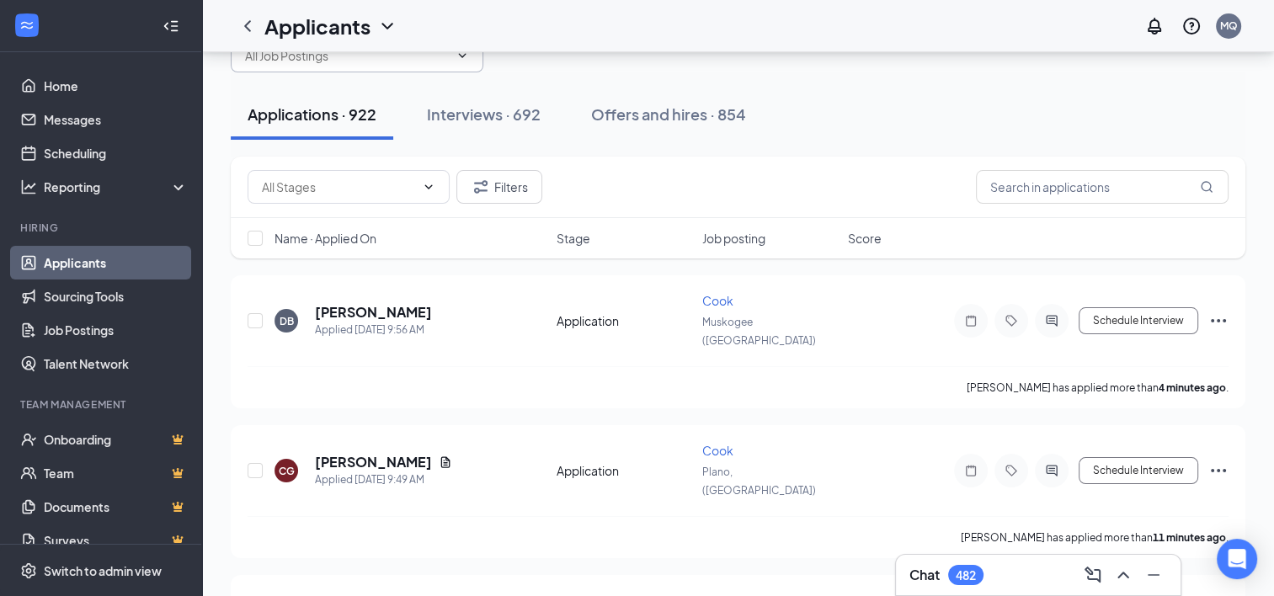
scroll to position [0, 0]
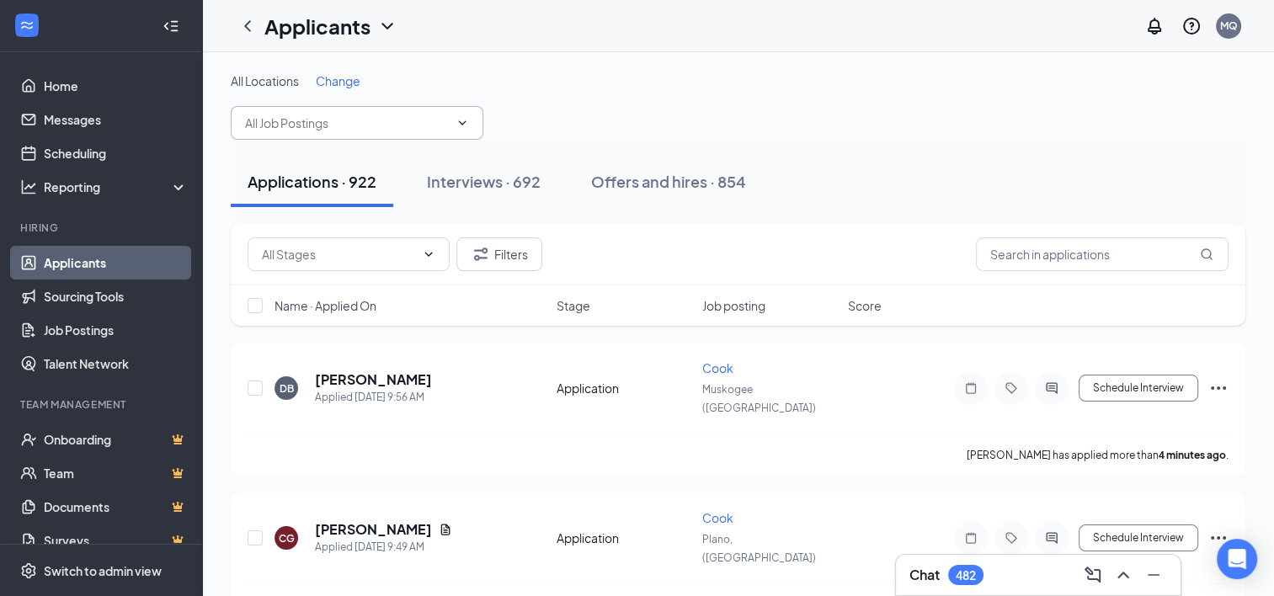
click at [333, 77] on span "Change" at bounding box center [338, 80] width 45 height 15
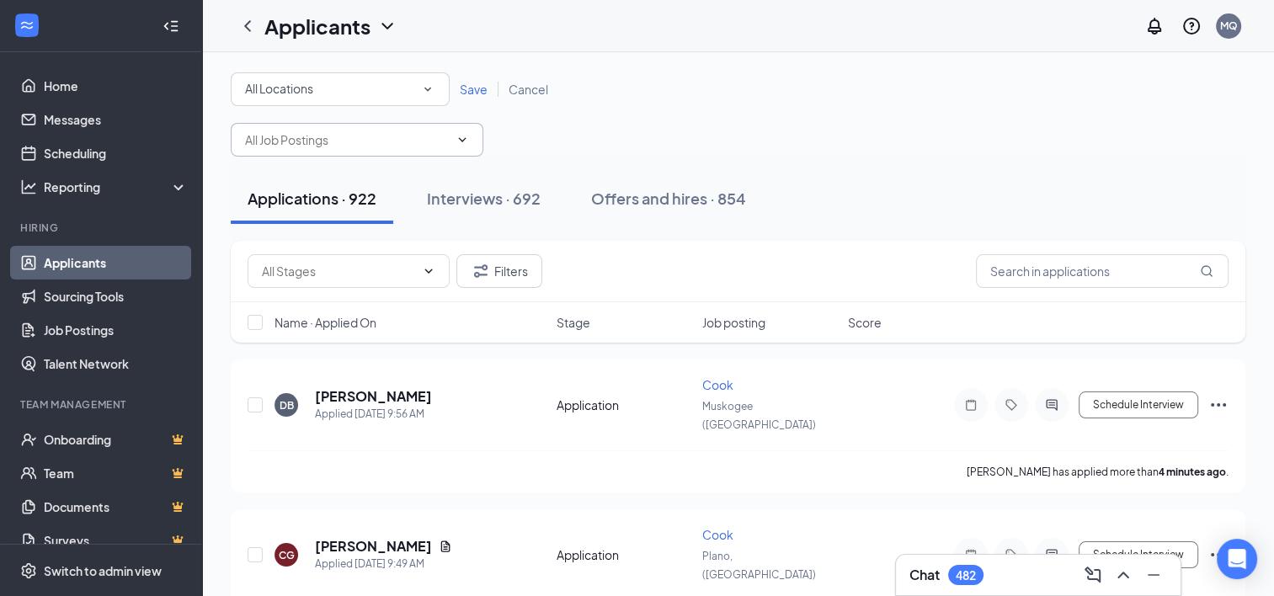
click at [424, 88] on icon "SmallChevronDown" at bounding box center [427, 89] width 15 height 15
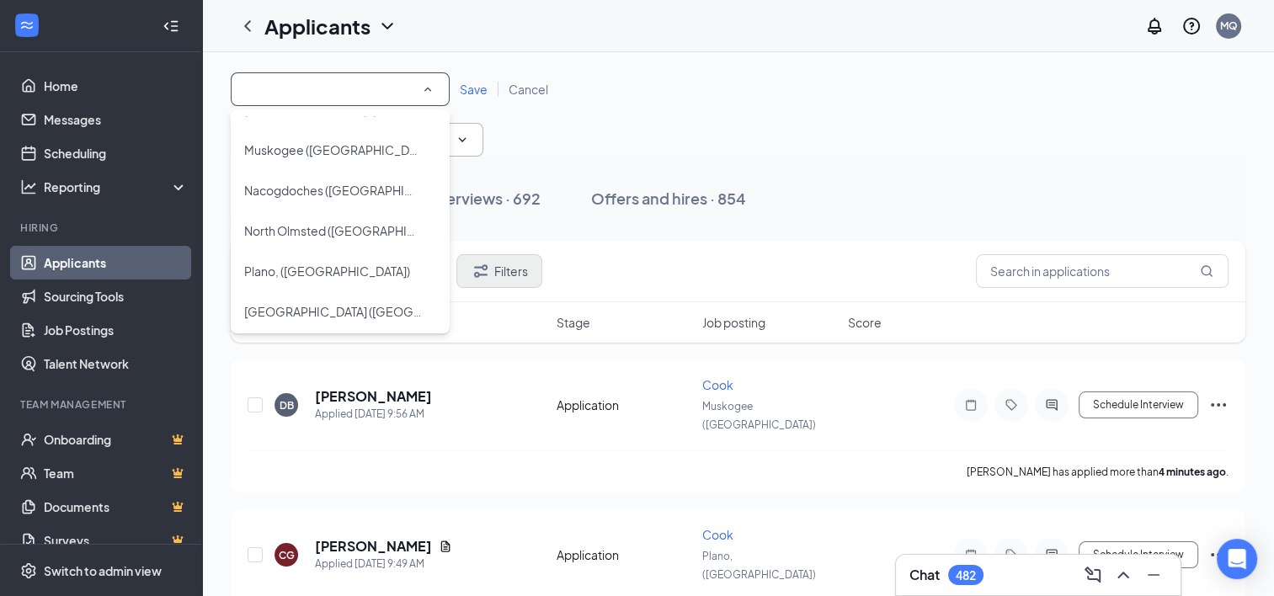
scroll to position [1049, 0]
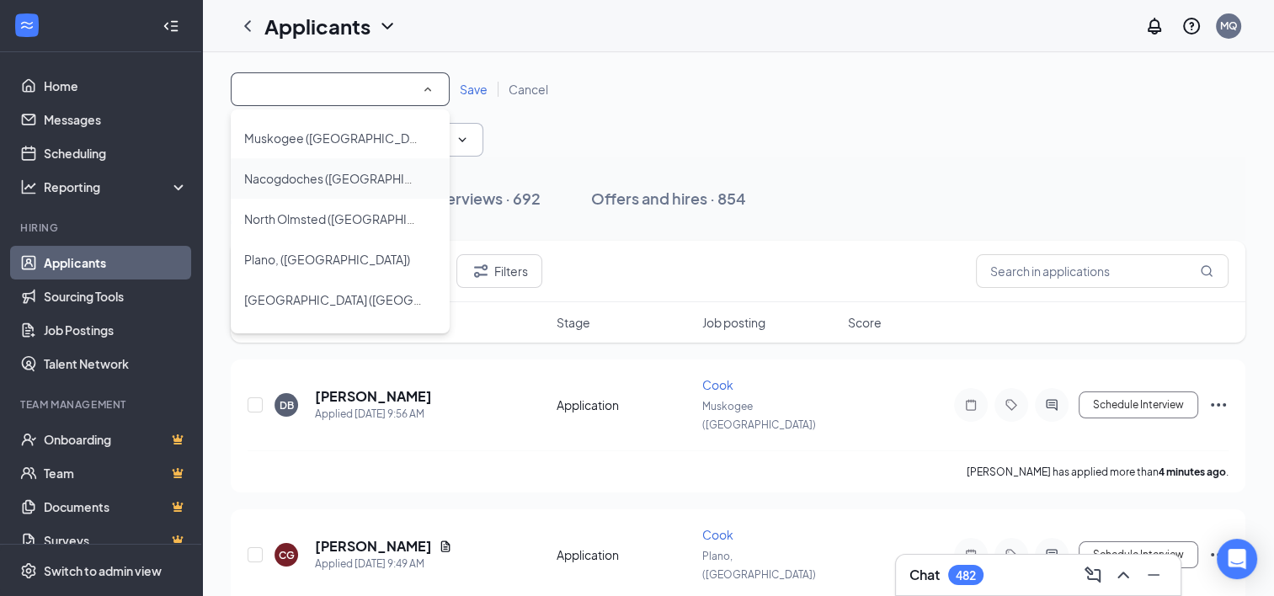
click at [330, 178] on span "Nacogdoches ([GEOGRAPHIC_DATA])" at bounding box center [349, 178] width 210 height 15
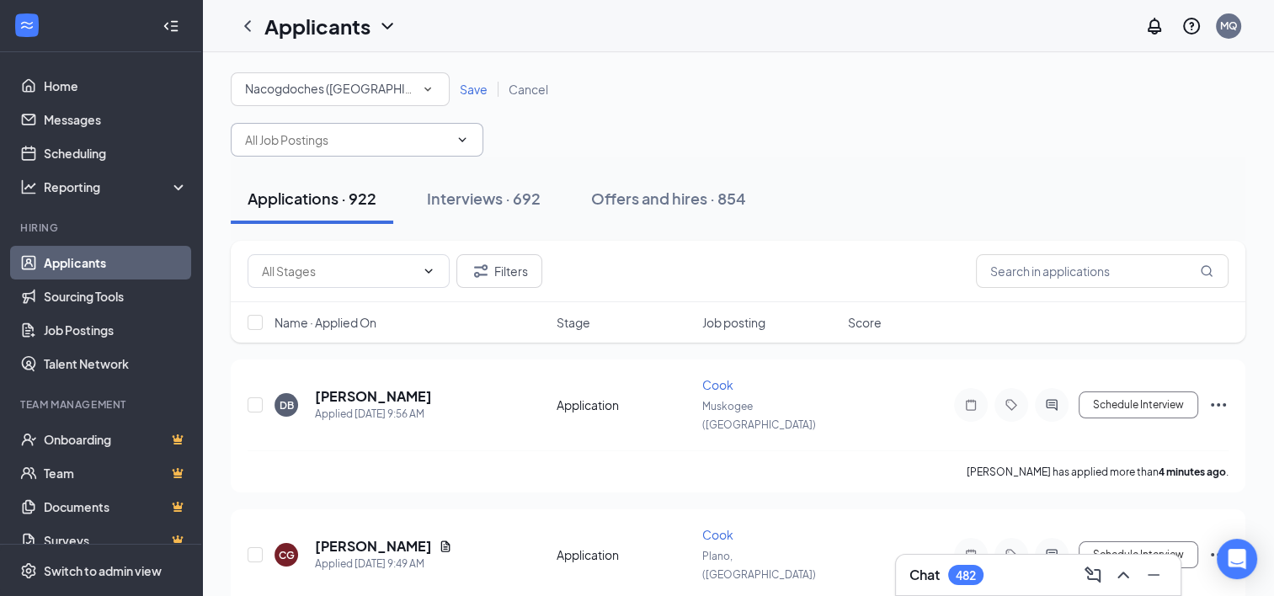
click at [471, 86] on span "Save" at bounding box center [474, 89] width 28 height 15
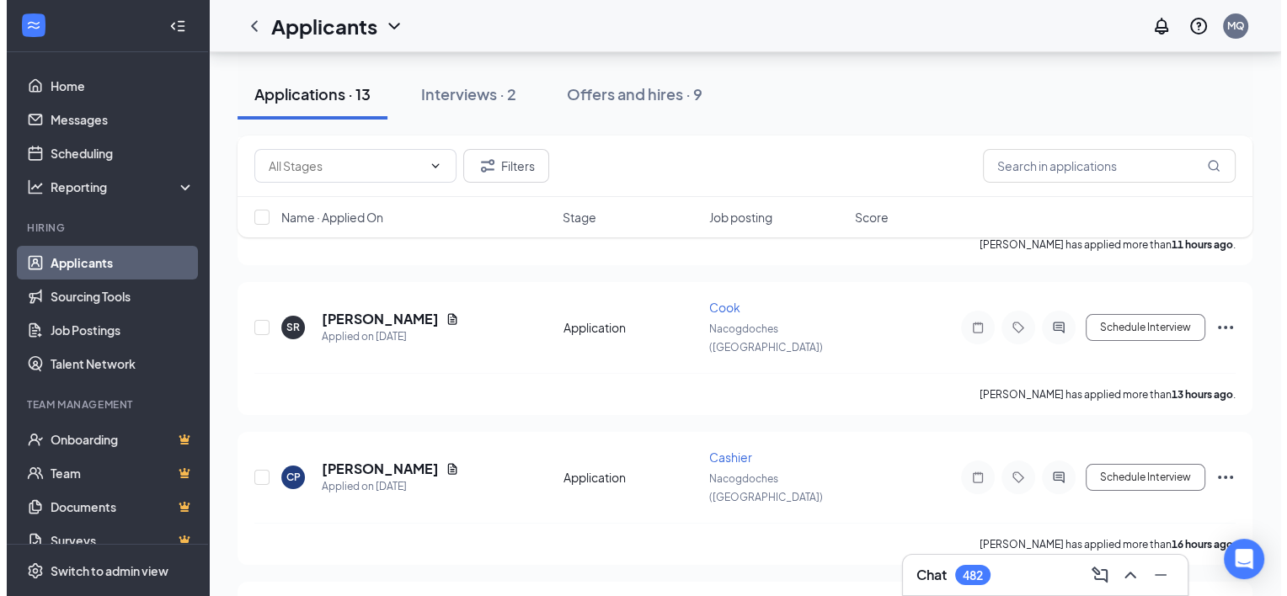
scroll to position [216, 0]
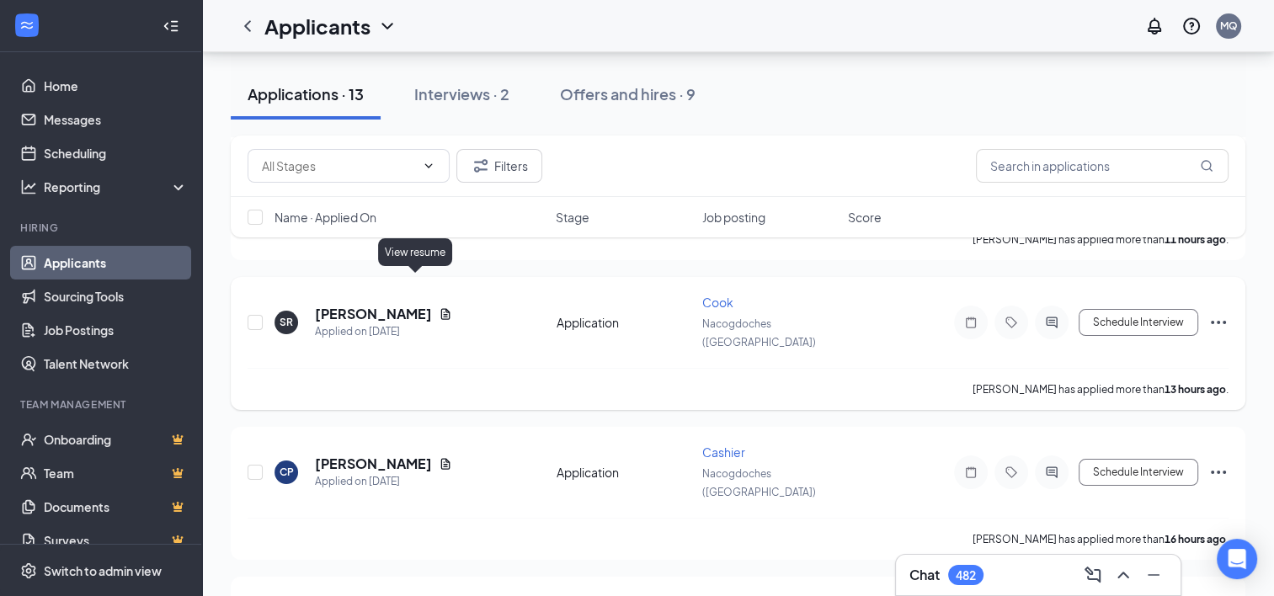
click at [439, 307] on icon "Document" at bounding box center [445, 313] width 13 height 13
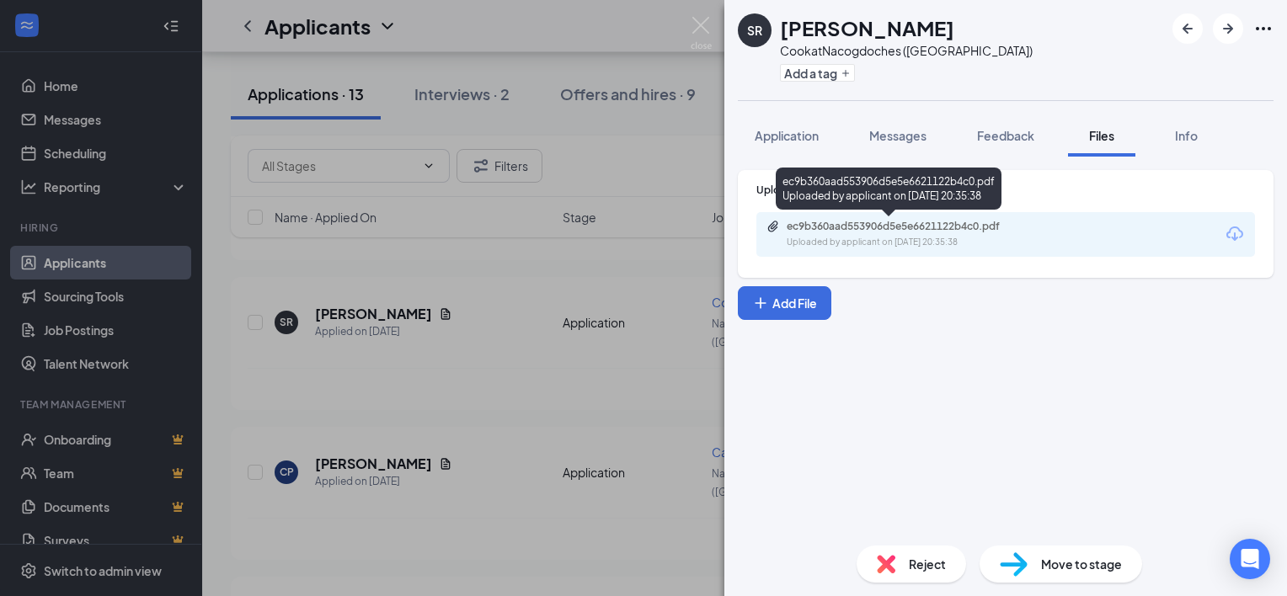
click at [946, 228] on div "ec9b360aad553906d5e5e6621122b4c0.pdf" at bounding box center [904, 226] width 236 height 13
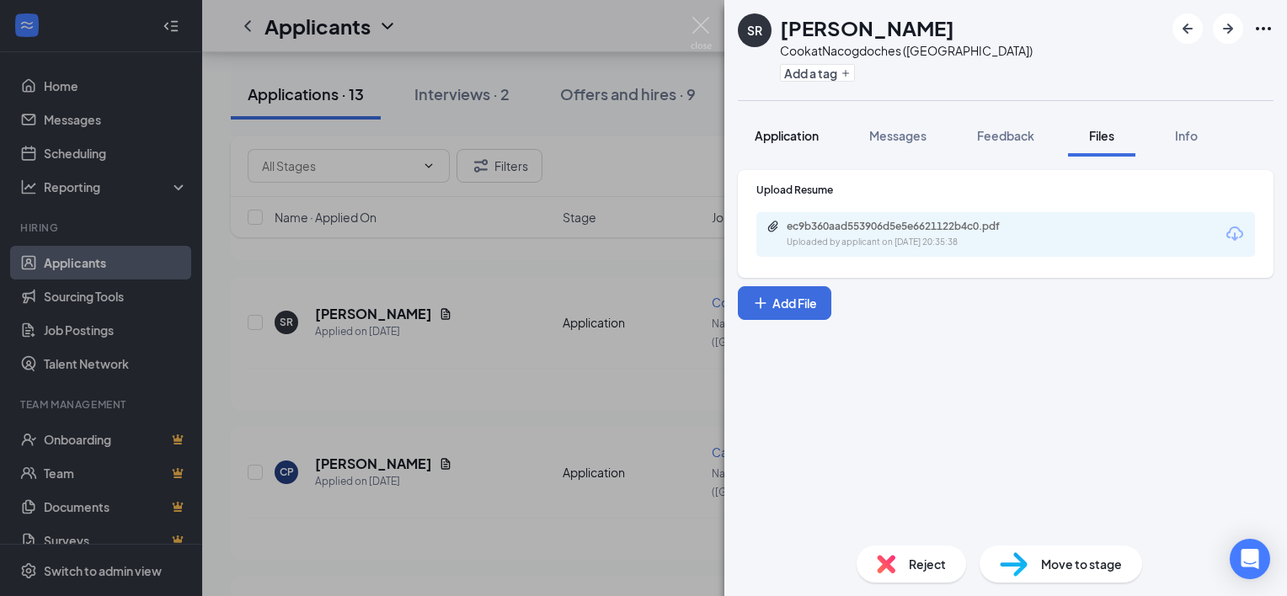
click at [768, 136] on span "Application" at bounding box center [786, 135] width 64 height 15
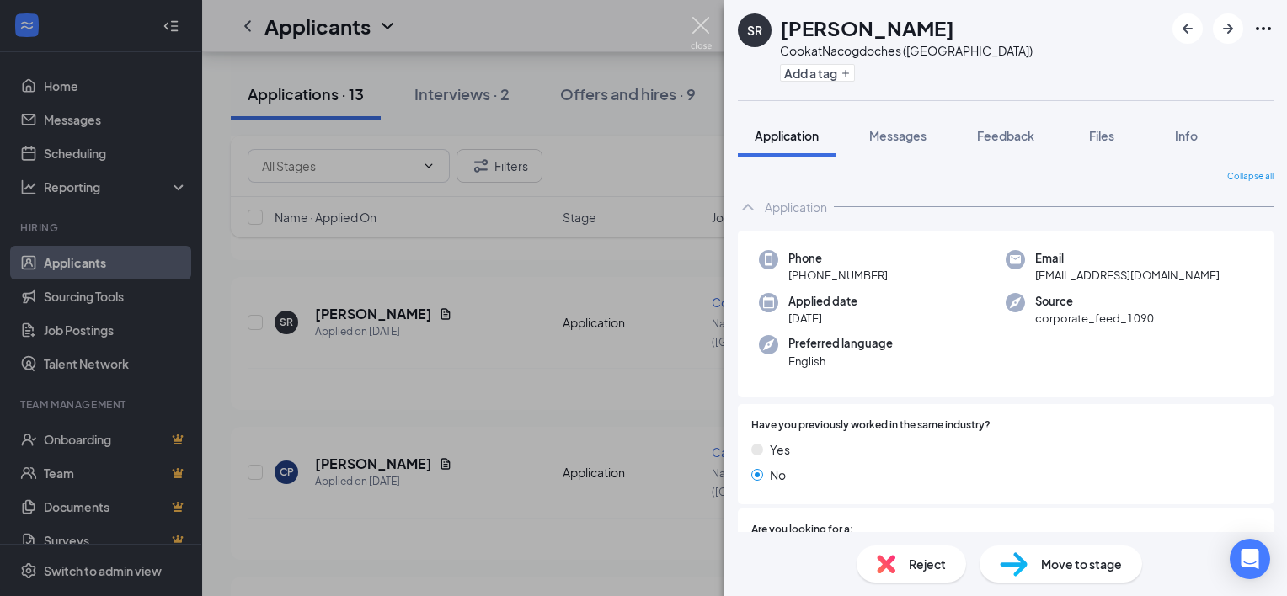
click at [701, 21] on img at bounding box center [700, 33] width 21 height 33
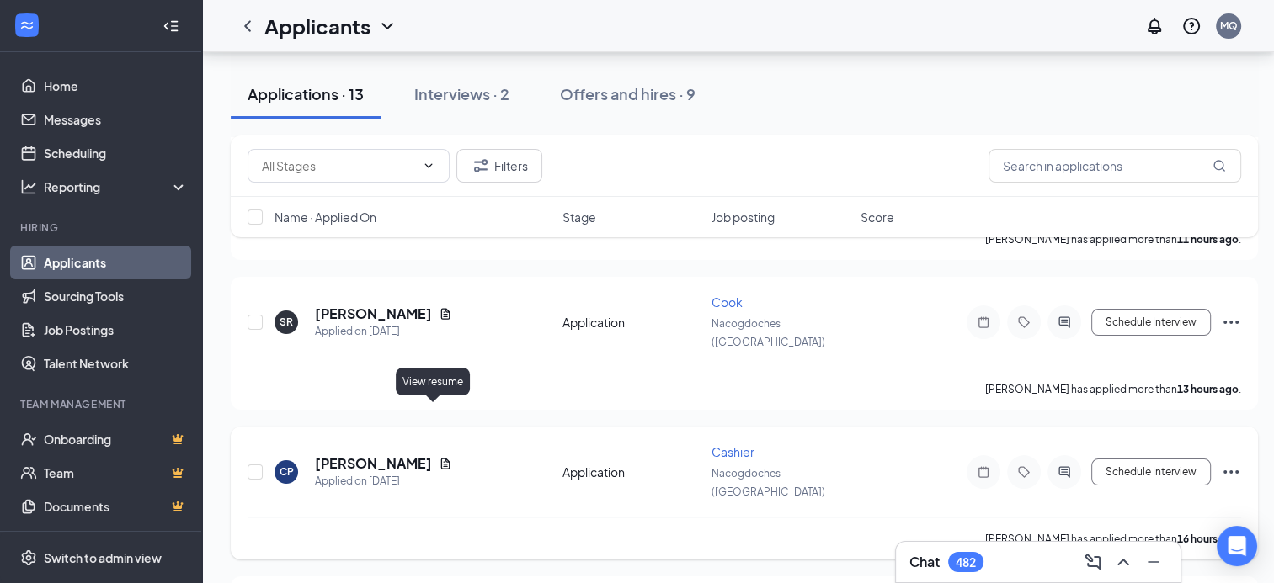
click at [439, 457] on icon "Document" at bounding box center [445, 463] width 13 height 13
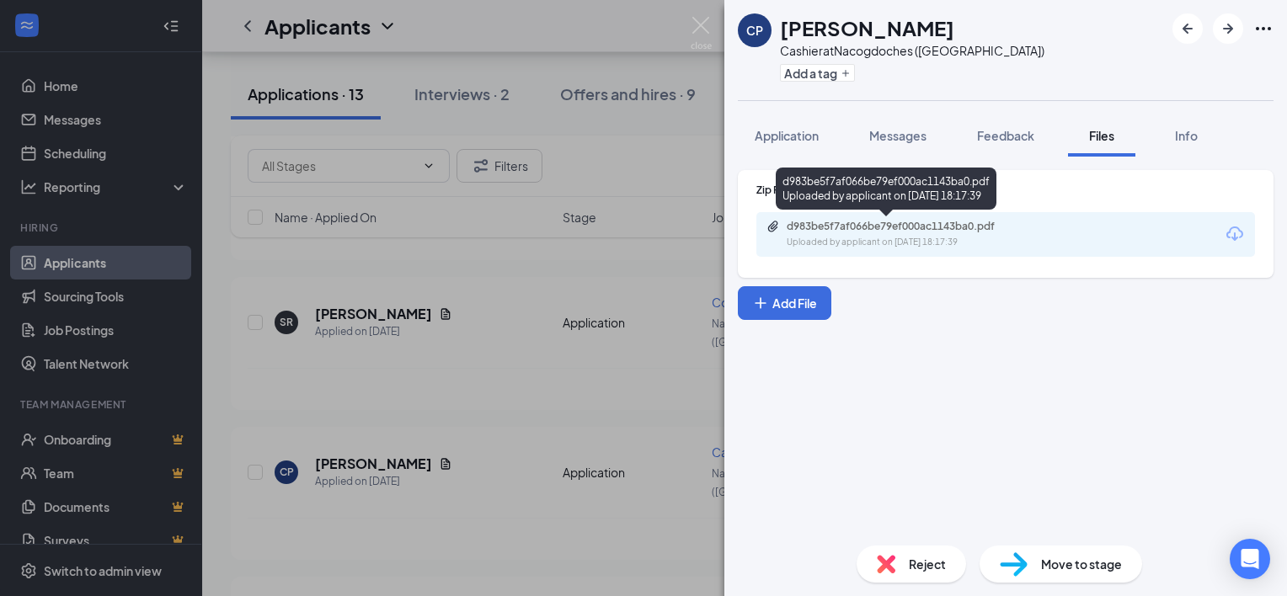
click at [908, 232] on div "d983be5f7af066be79ef000ac1143ba0.pdf" at bounding box center [904, 226] width 236 height 13
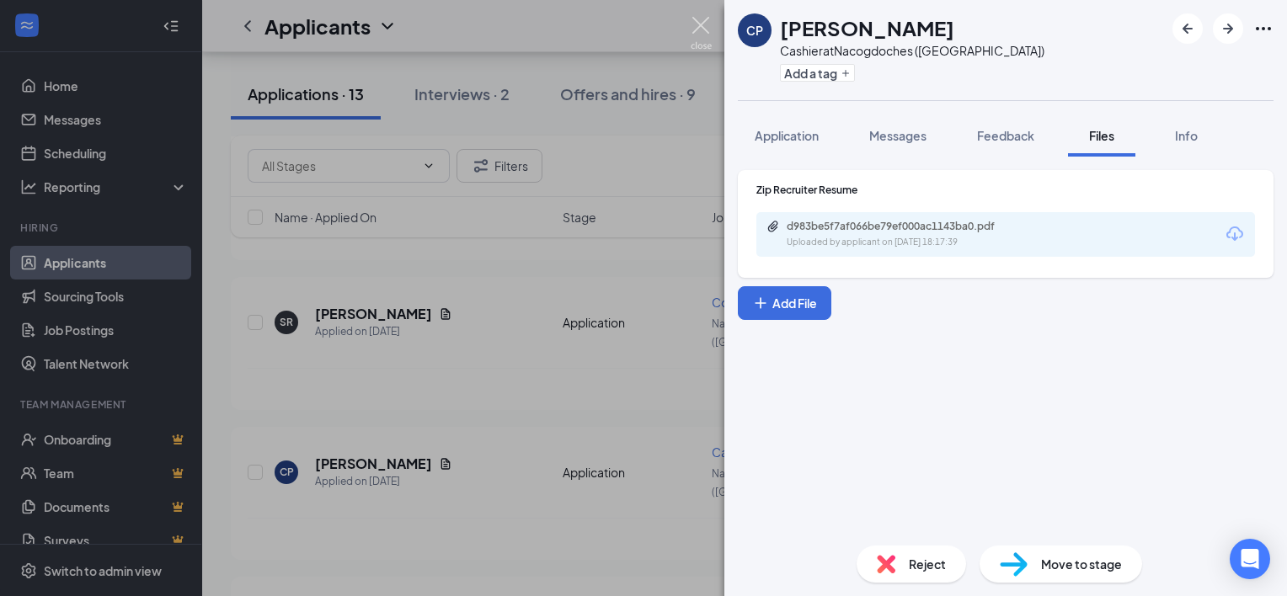
click at [701, 24] on img at bounding box center [700, 33] width 21 height 33
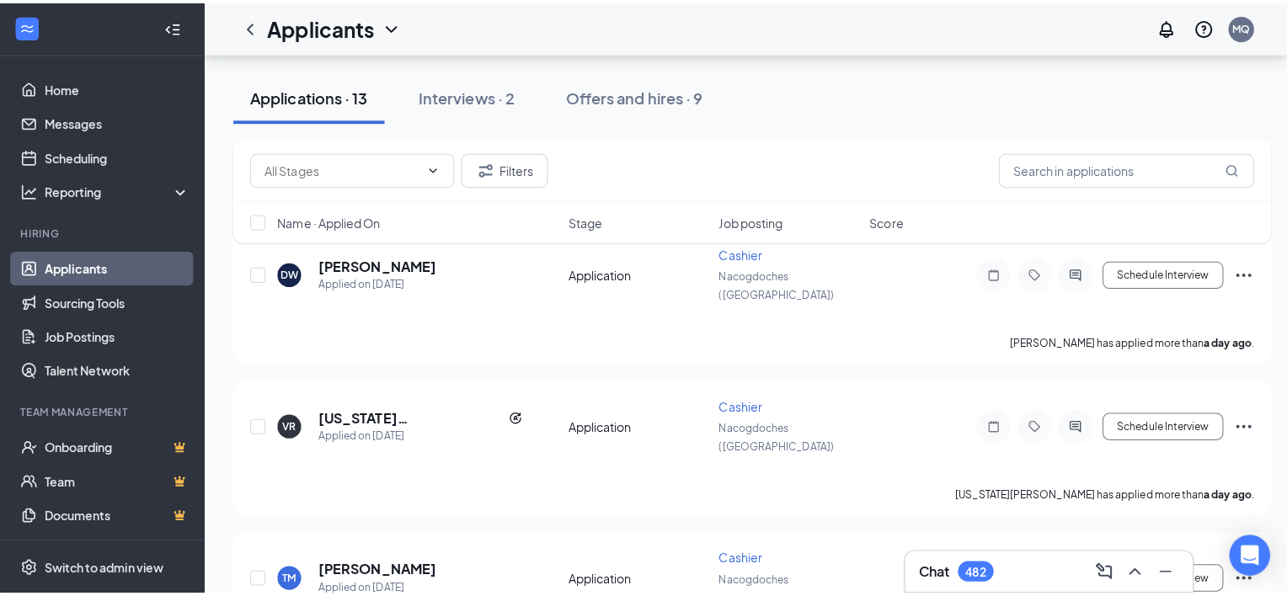
scroll to position [1323, 0]
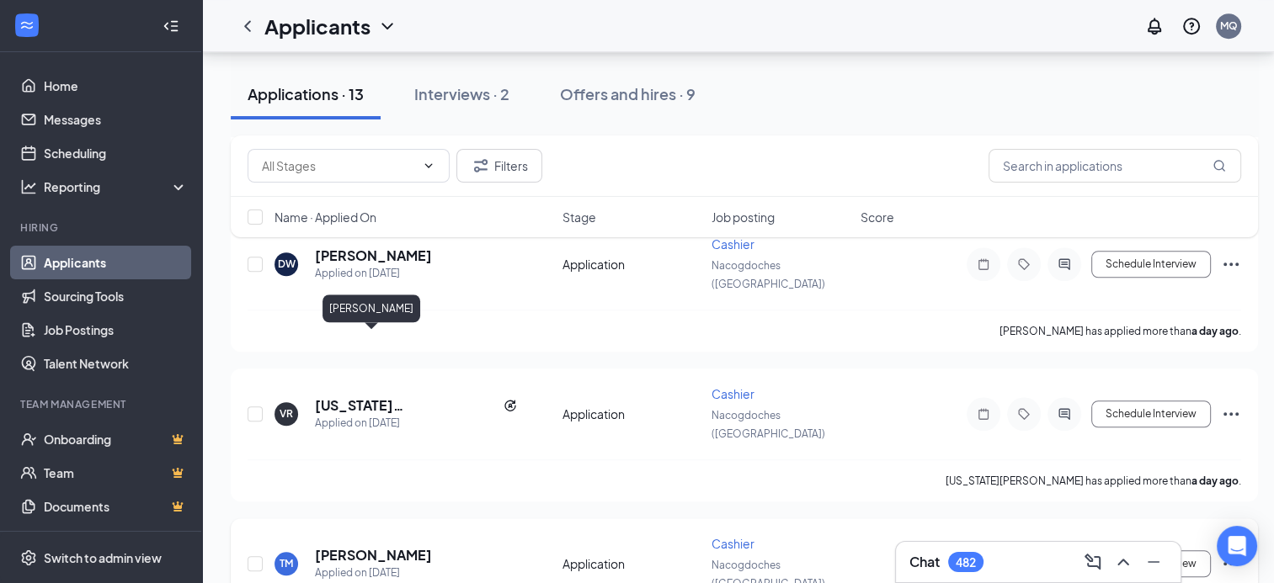
click at [393, 546] on h5 "[PERSON_NAME]" at bounding box center [373, 555] width 117 height 19
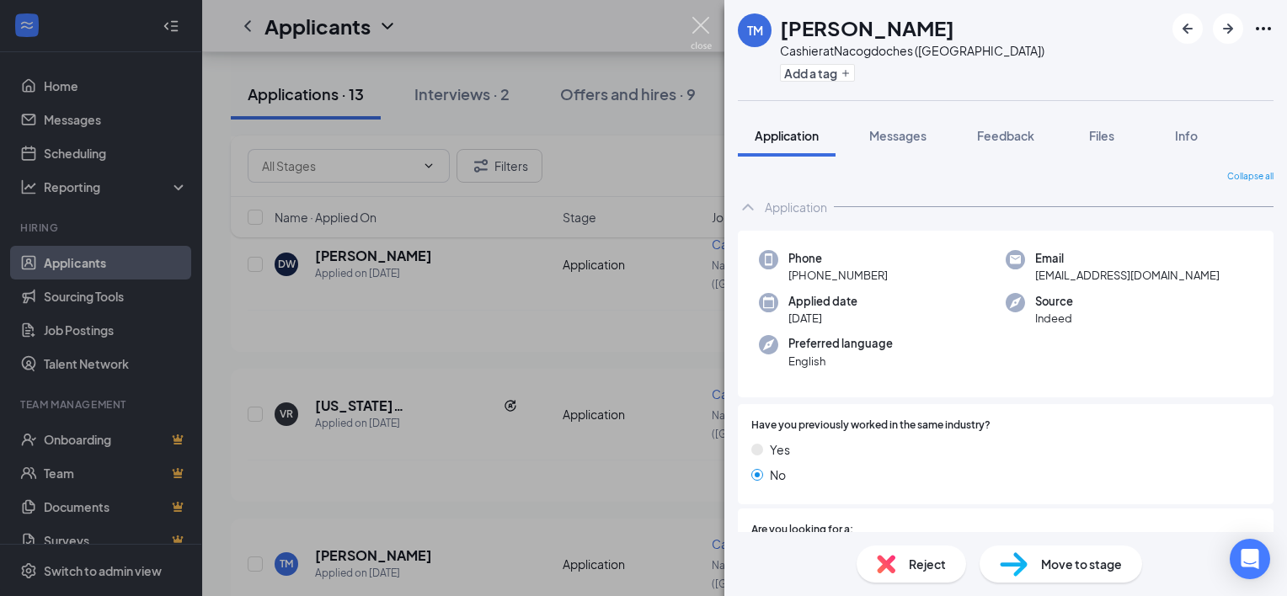
click at [695, 18] on img at bounding box center [700, 33] width 21 height 33
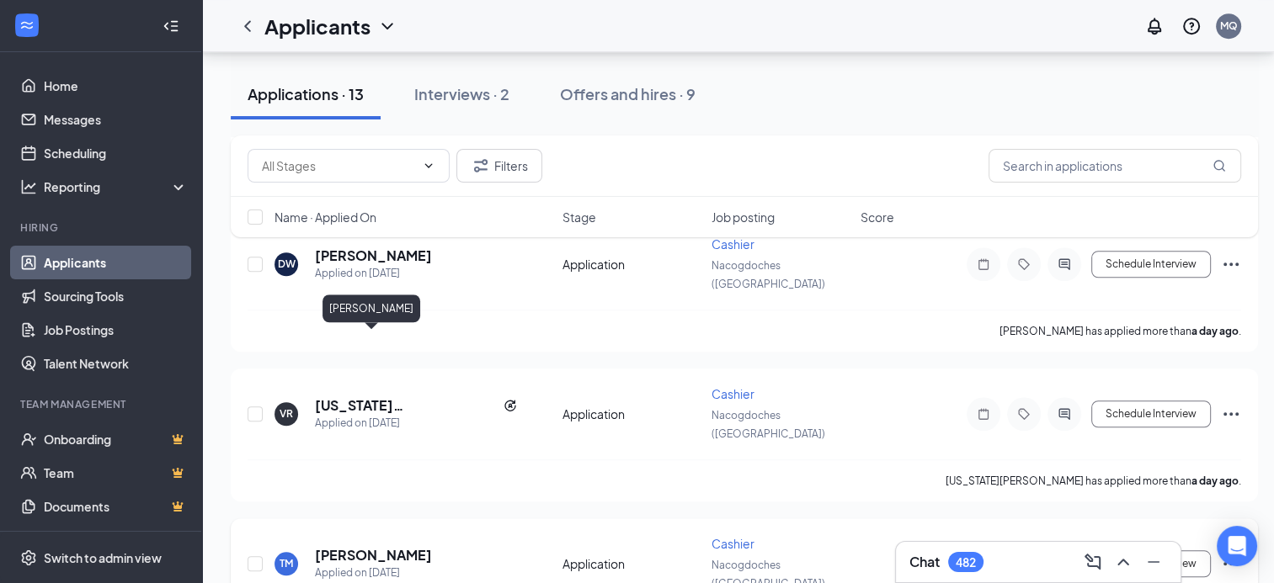
click at [394, 546] on h5 "[PERSON_NAME]" at bounding box center [373, 555] width 117 height 19
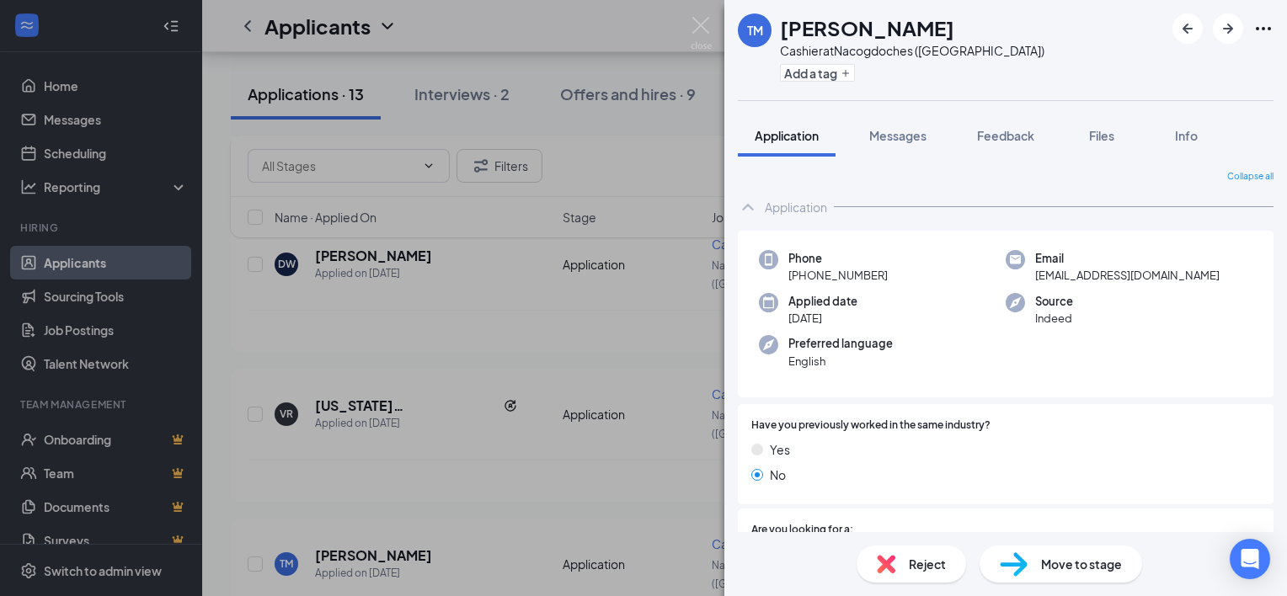
click at [701, 16] on div "TM [PERSON_NAME] Cashier at [GEOGRAPHIC_DATA] ([GEOGRAPHIC_DATA]) Add a tag App…" at bounding box center [643, 298] width 1287 height 596
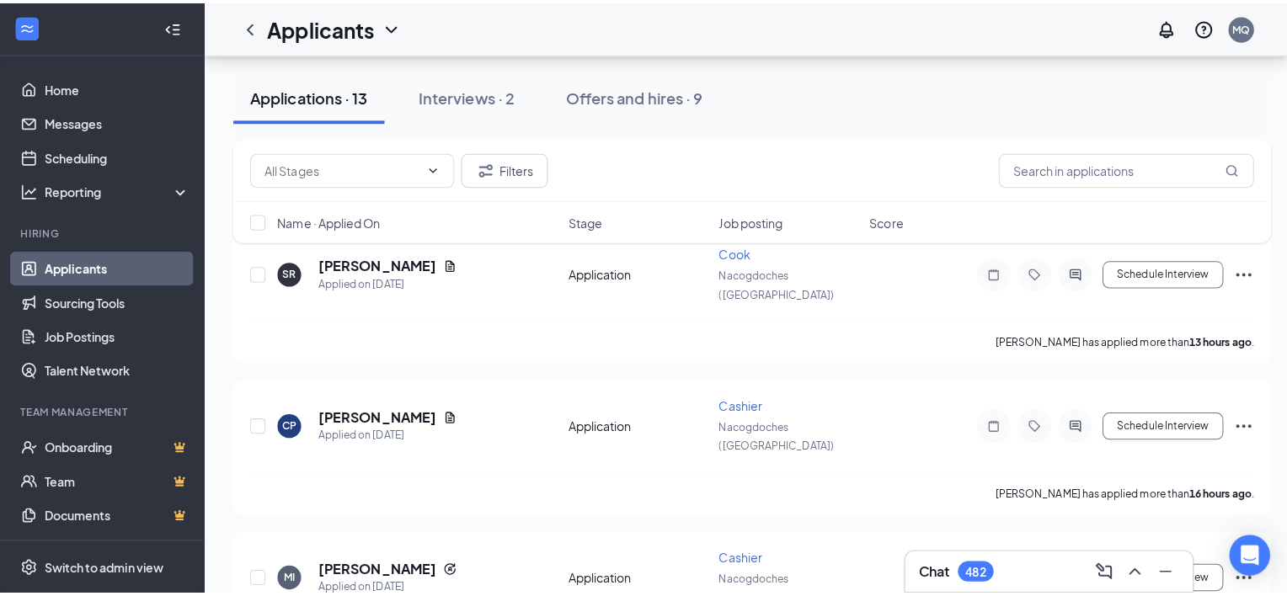
scroll to position [259, 0]
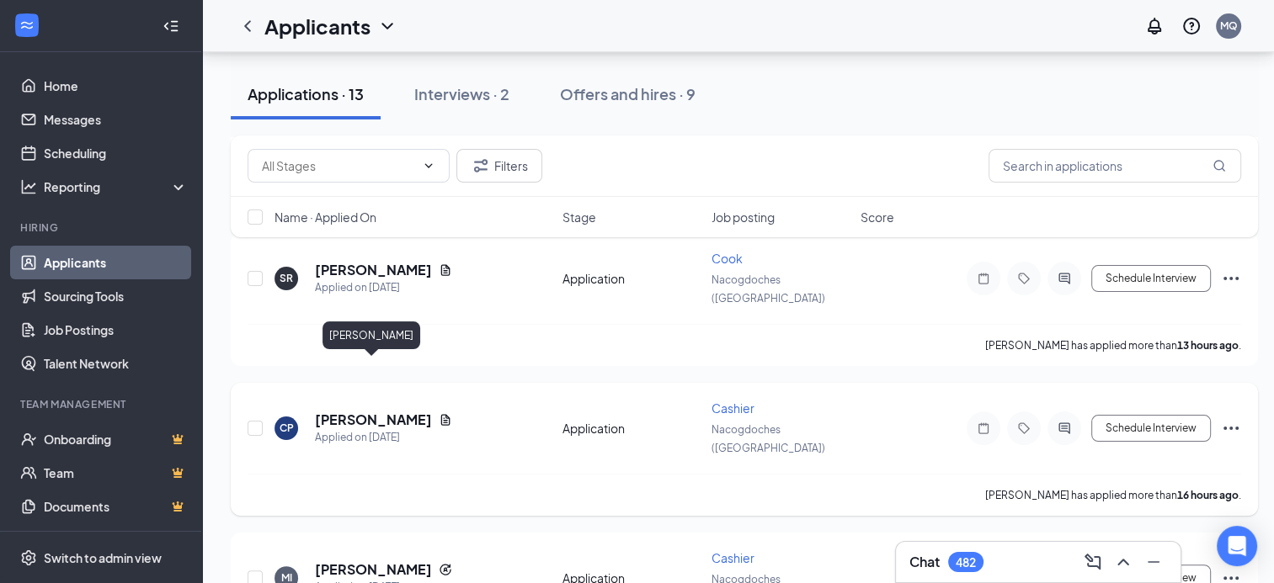
click at [384, 411] on h5 "[PERSON_NAME]" at bounding box center [373, 420] width 117 height 19
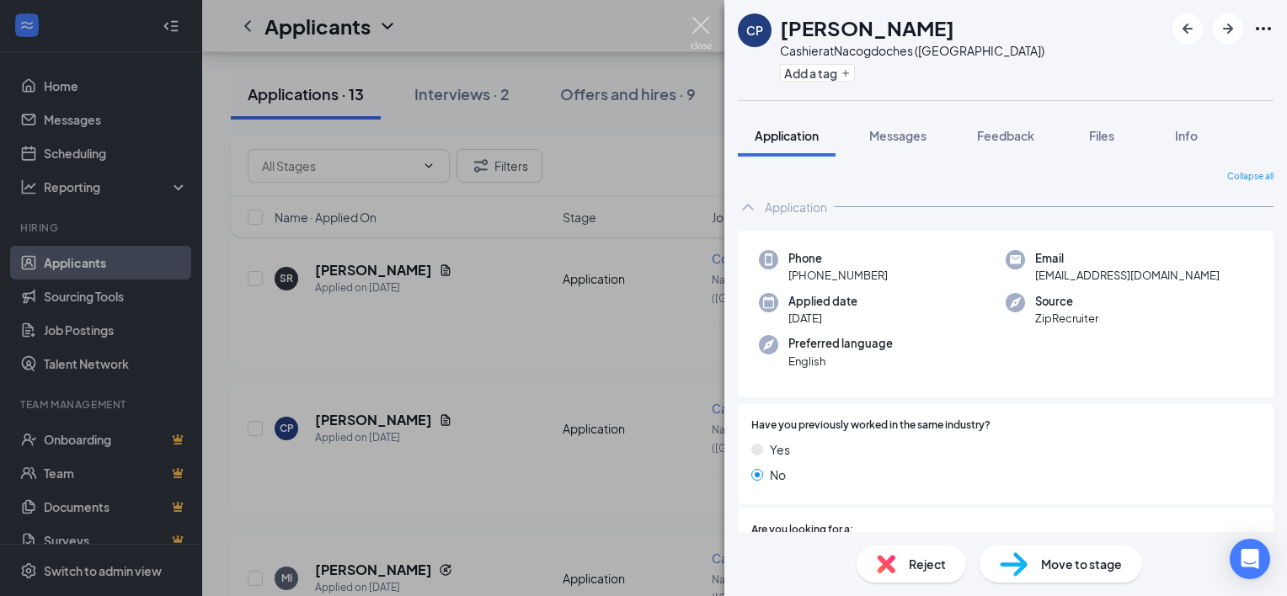
click at [700, 18] on img at bounding box center [700, 33] width 21 height 33
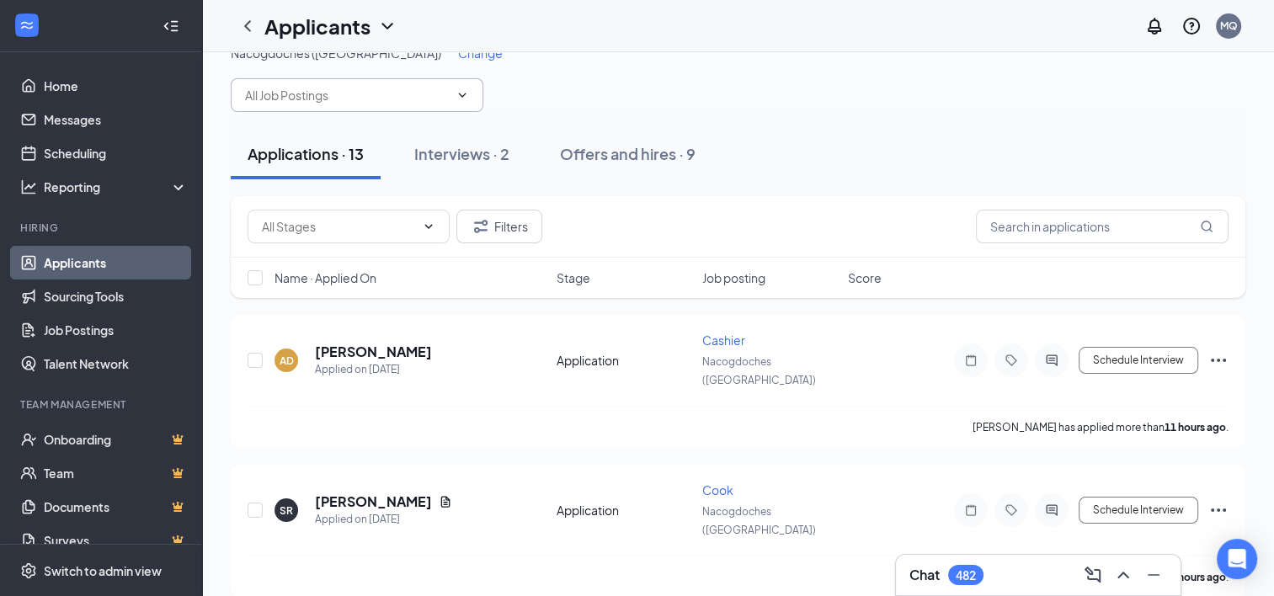
scroll to position [34, 0]
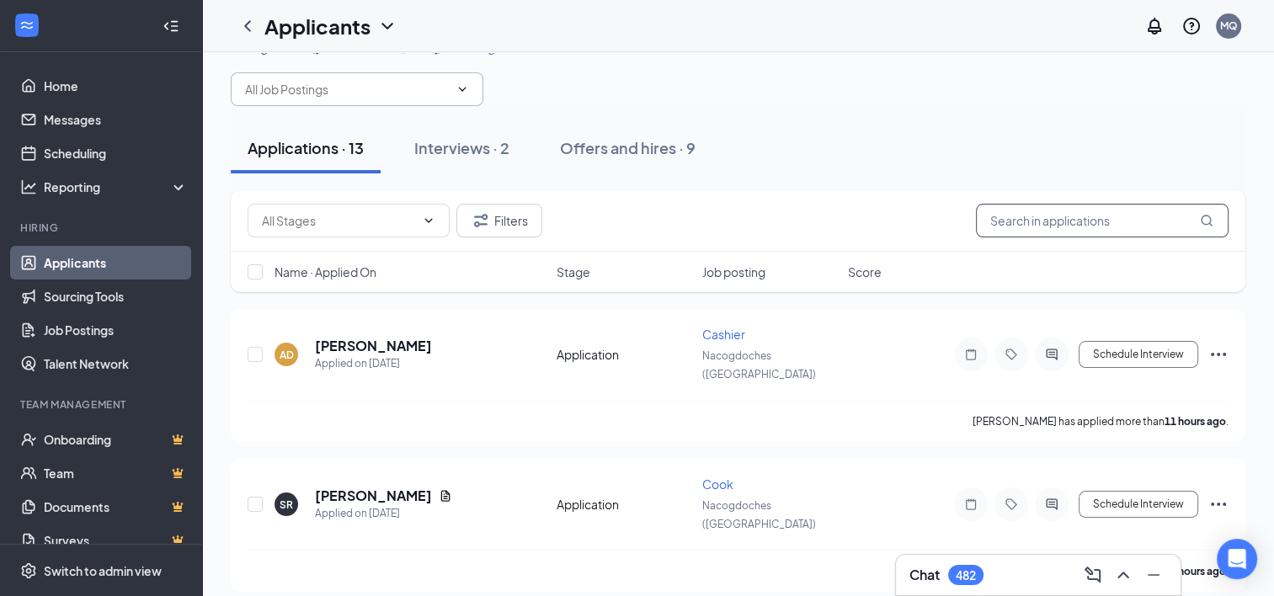
click at [1132, 216] on input "text" at bounding box center [1102, 221] width 253 height 34
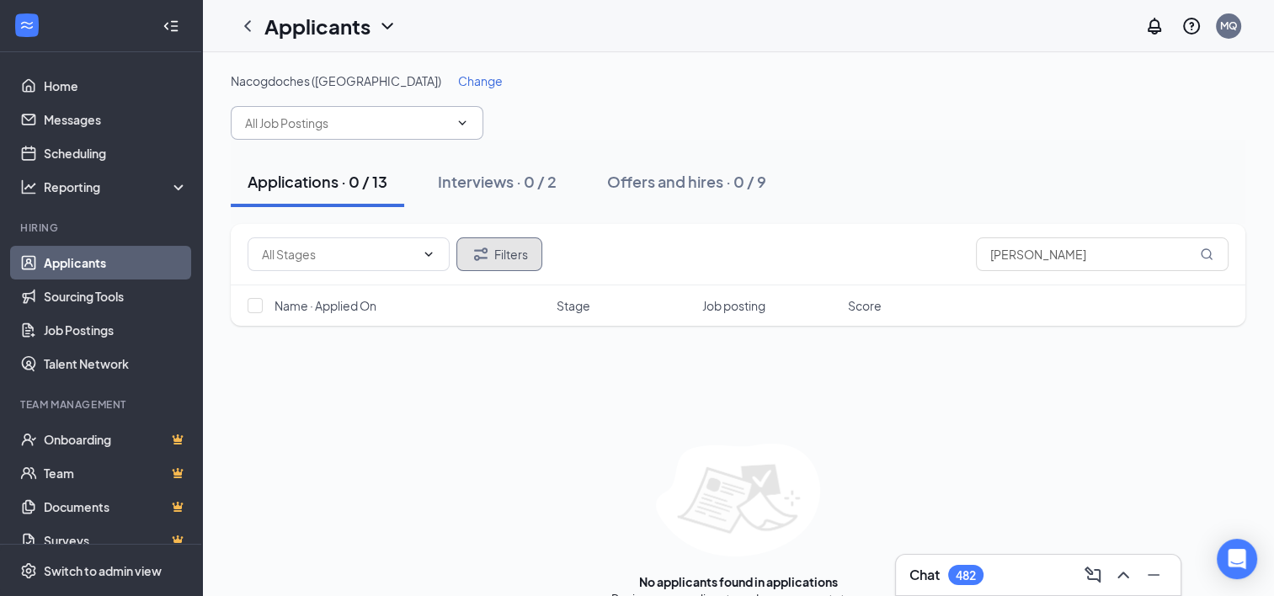
click at [516, 260] on button "Filters" at bounding box center [499, 254] width 86 height 34
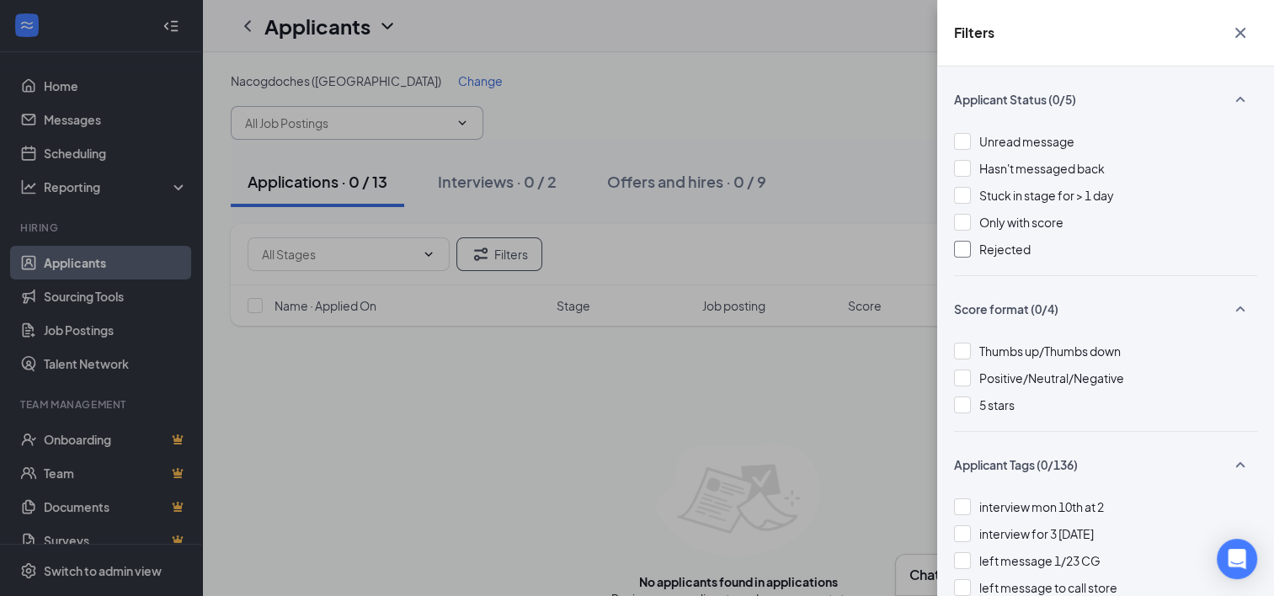
click at [966, 249] on div at bounding box center [962, 249] width 17 height 17
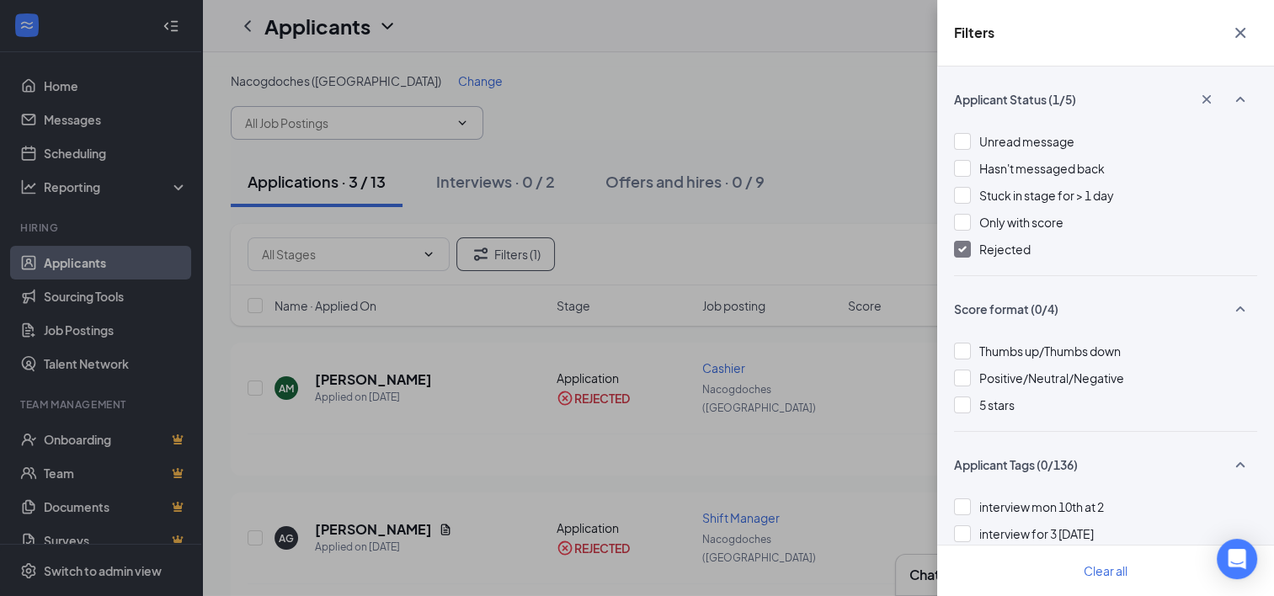
click at [1253, 32] on button "button" at bounding box center [1240, 33] width 34 height 32
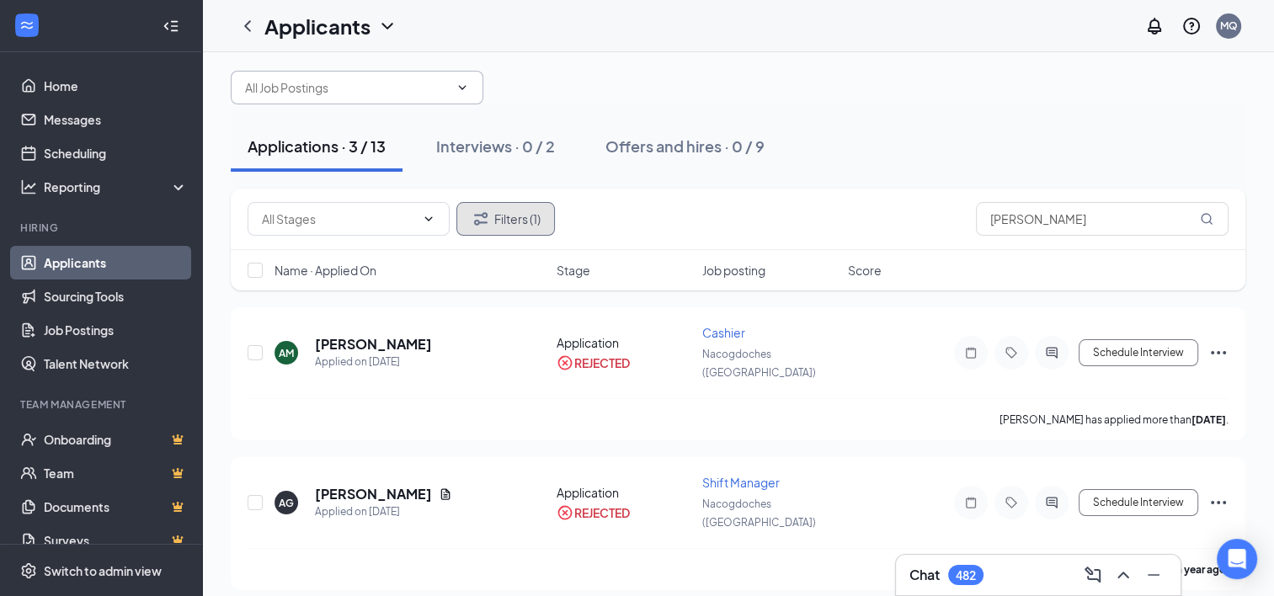
scroll to position [31, 0]
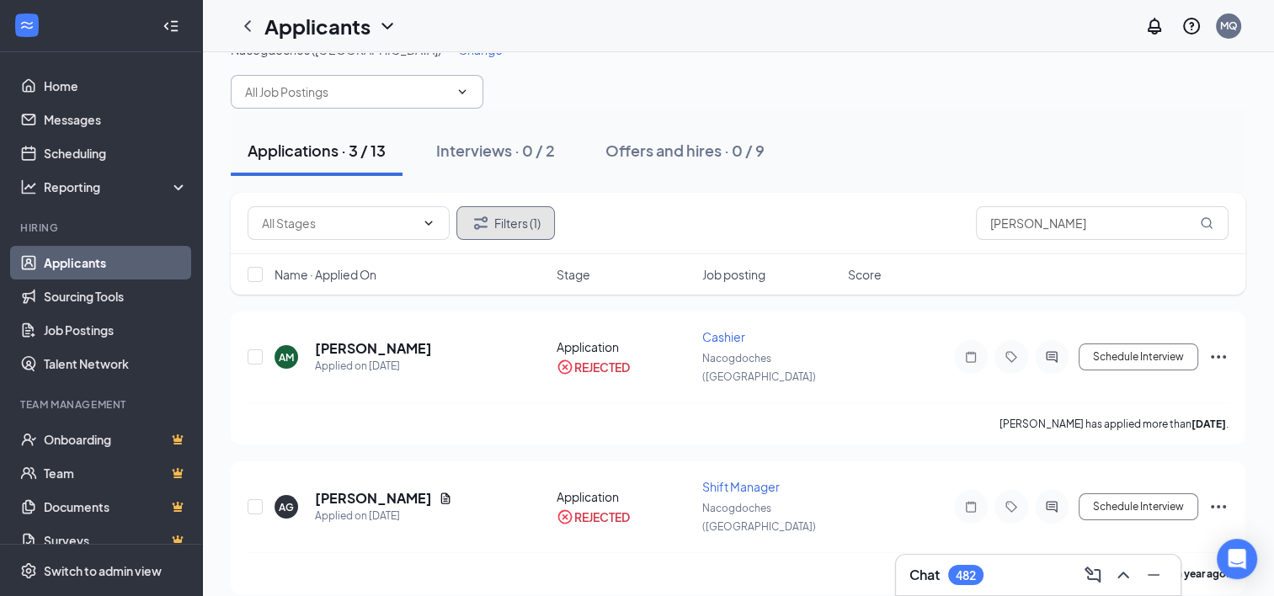
click at [482, 230] on icon "Filter" at bounding box center [481, 223] width 20 height 20
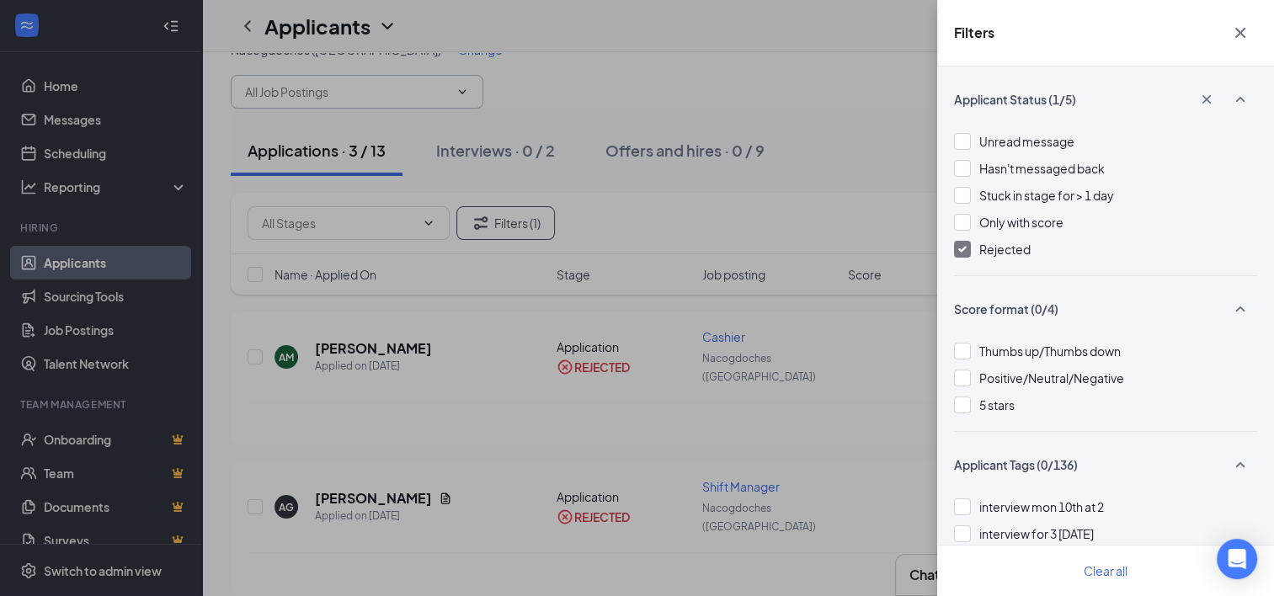
click at [961, 246] on img at bounding box center [962, 249] width 8 height 7
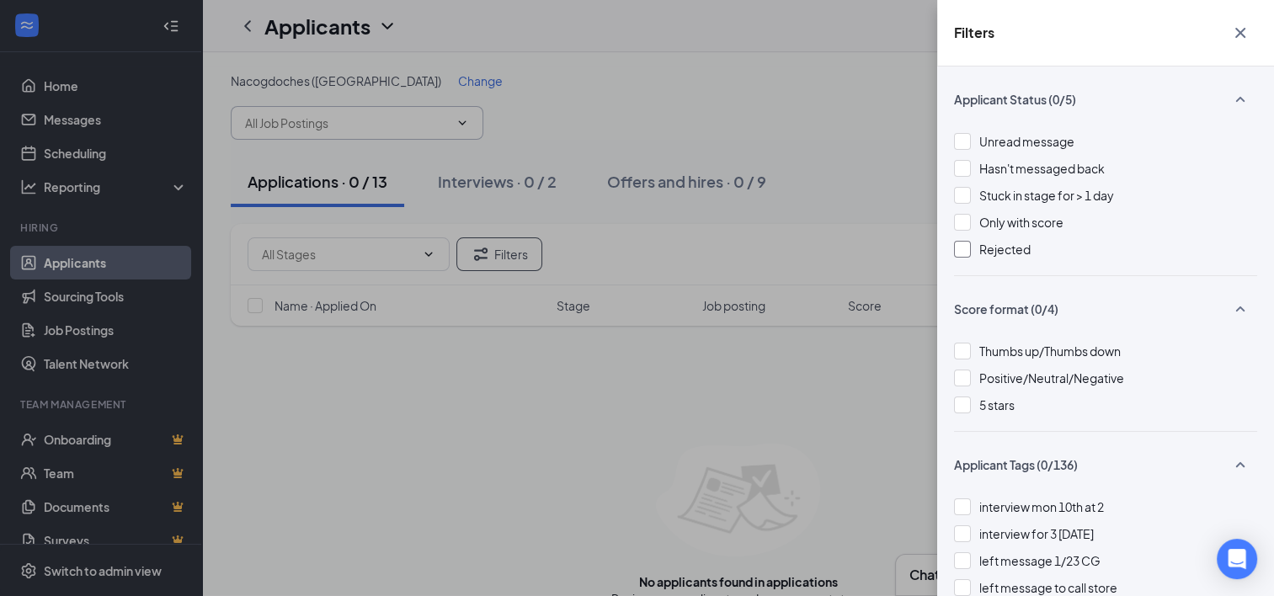
click at [1240, 34] on icon "Cross" at bounding box center [1240, 33] width 10 height 10
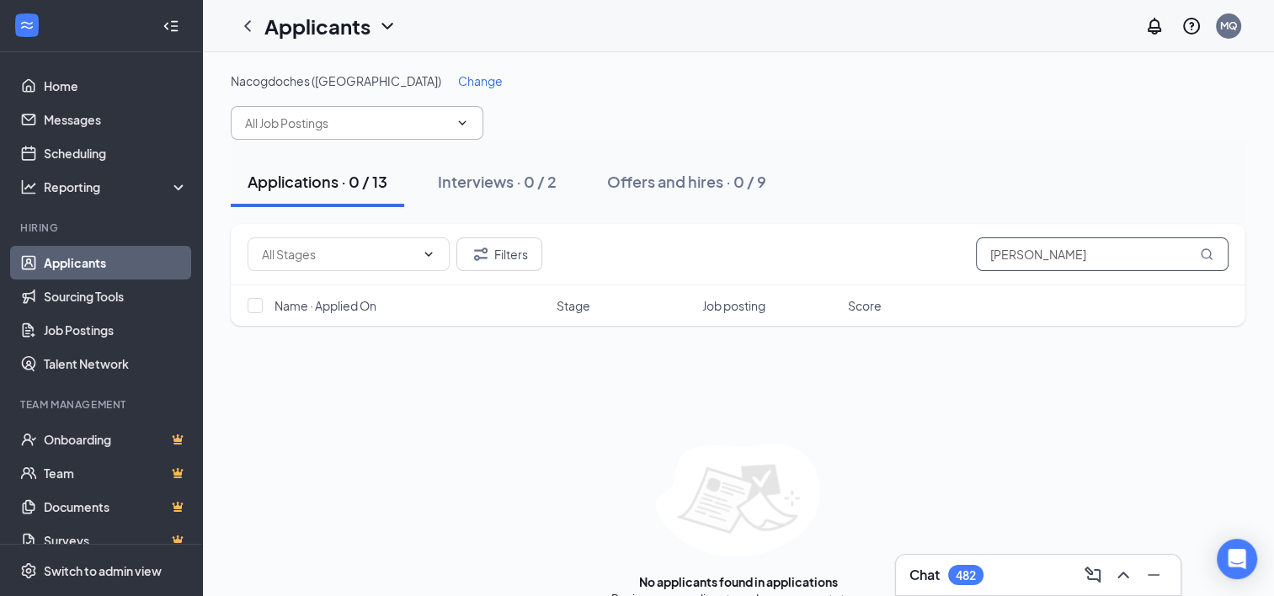
click at [1127, 247] on input "[PERSON_NAME]" at bounding box center [1102, 254] width 253 height 34
type input "A"
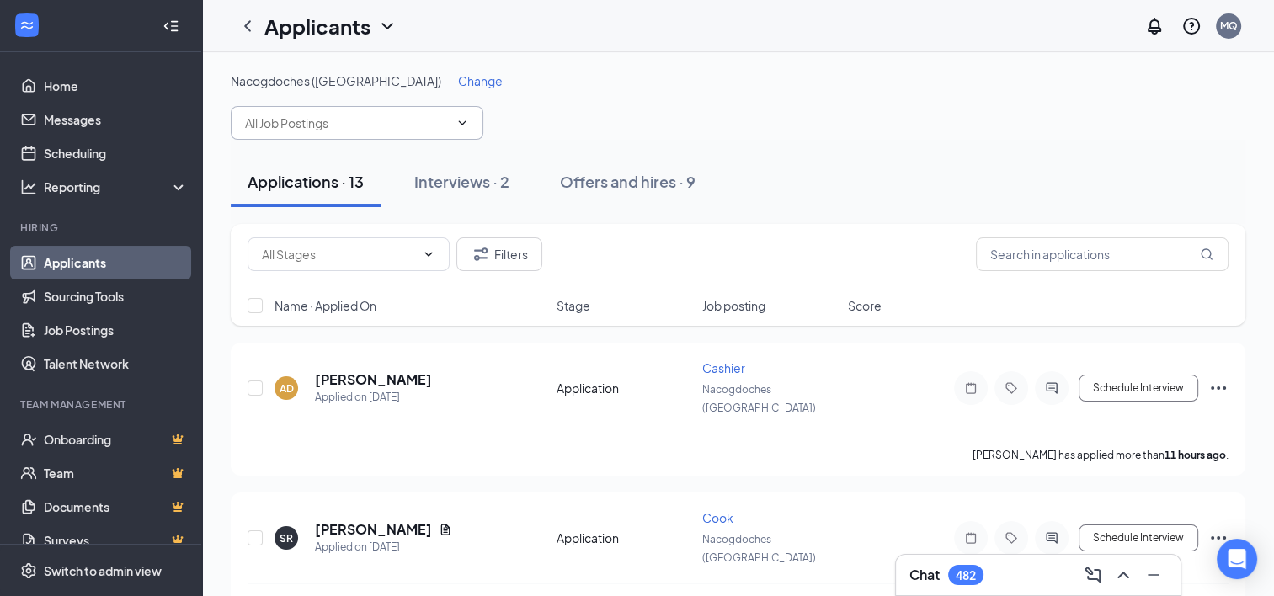
click at [951, 182] on div "Applications · 13 Interviews · 2 Offers and hires · 9" at bounding box center [738, 182] width 1015 height 51
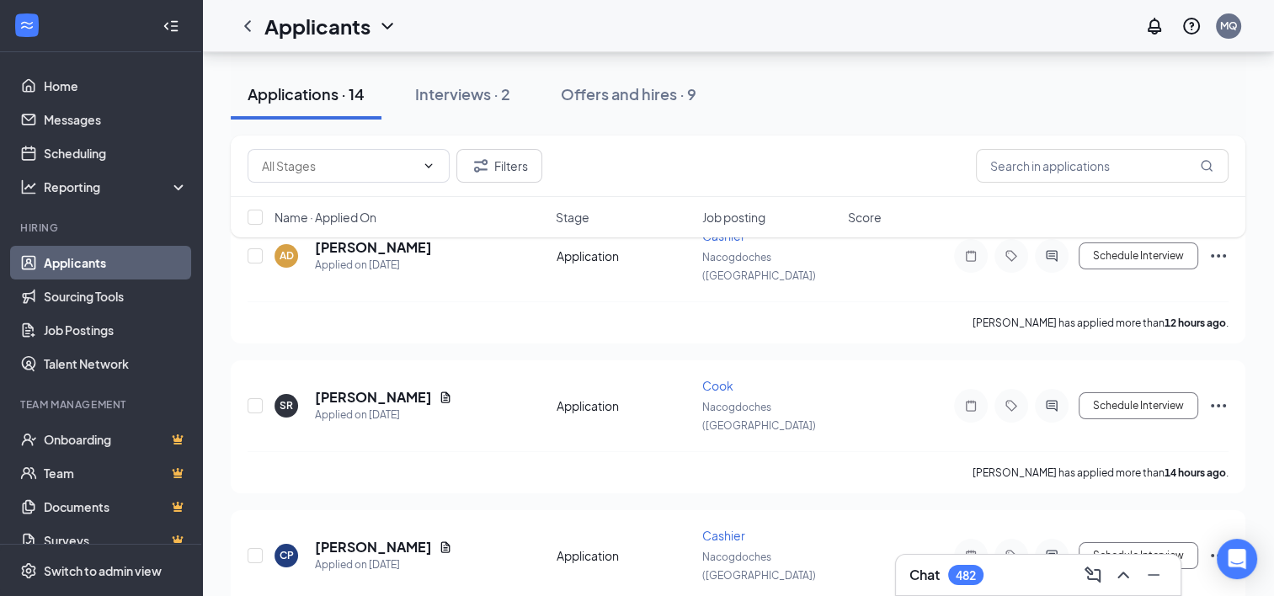
scroll to position [135, 0]
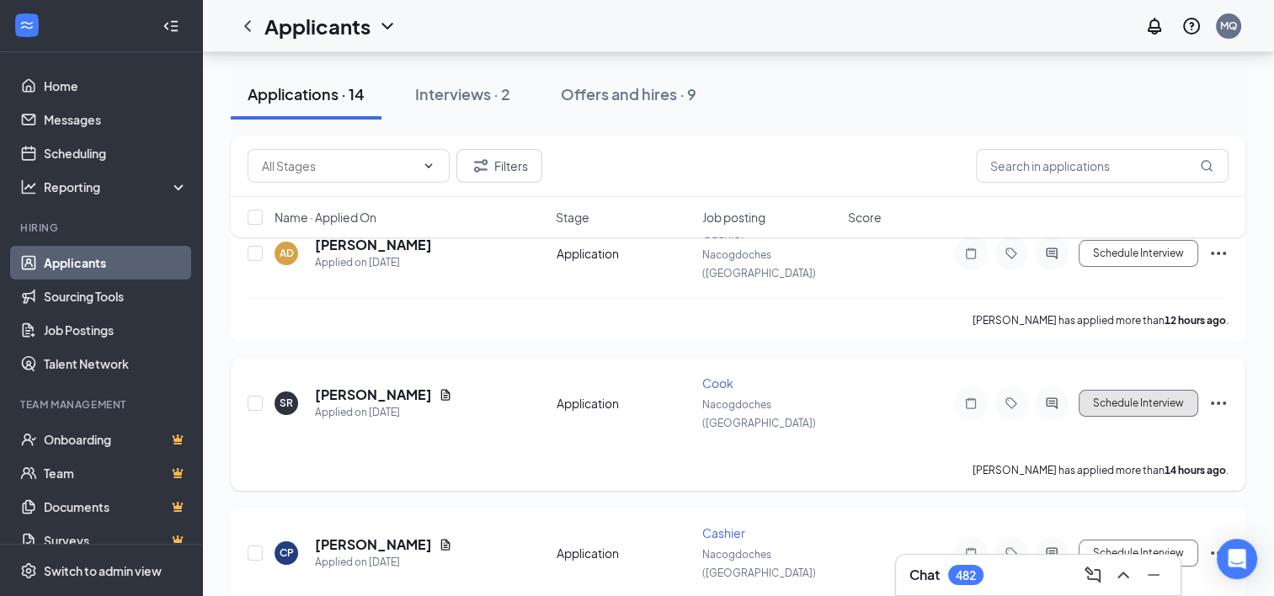
click at [1137, 390] on button "Schedule Interview" at bounding box center [1139, 403] width 120 height 27
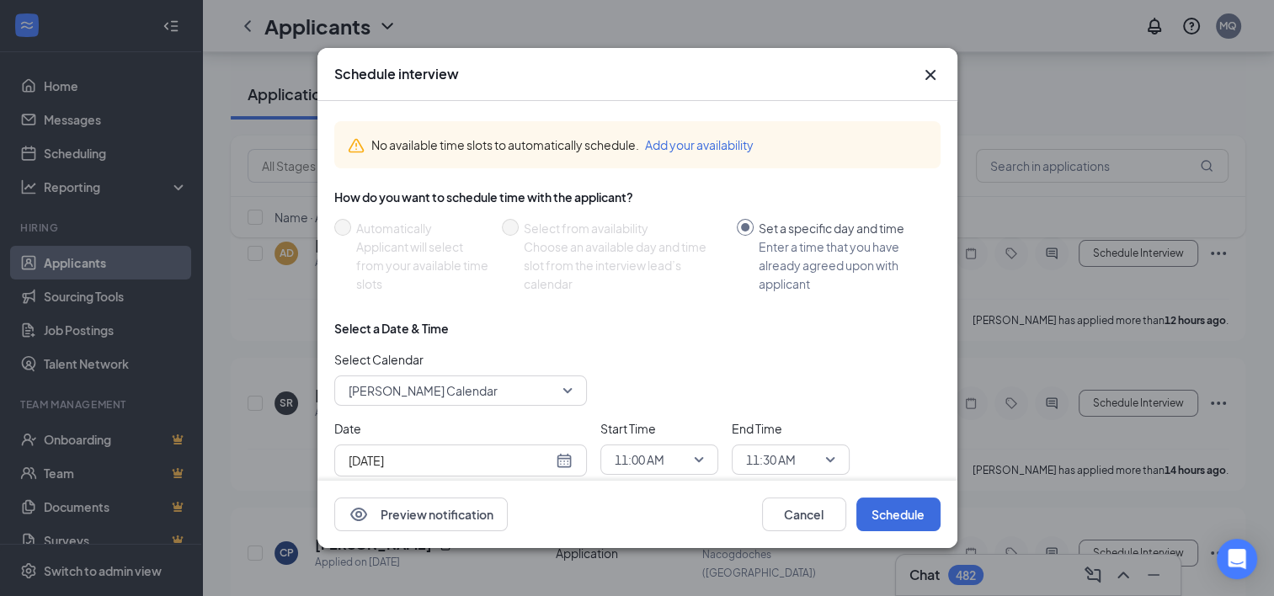
click at [567, 391] on span "[PERSON_NAME] Calendar" at bounding box center [461, 390] width 224 height 25
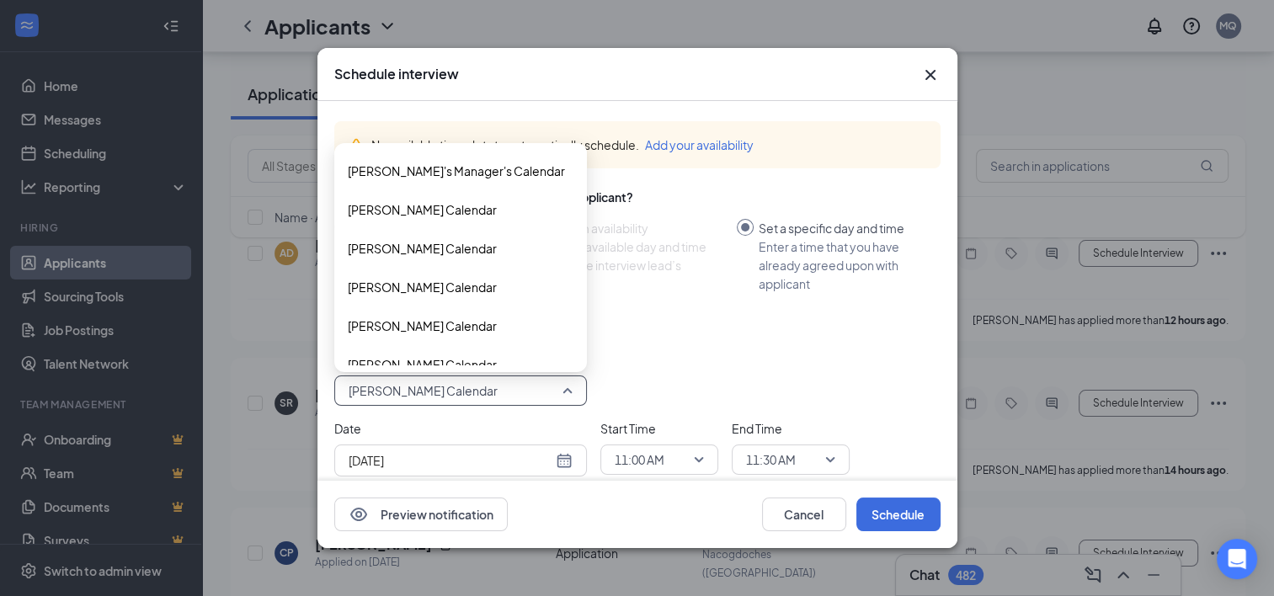
scroll to position [2789, 0]
click at [461, 285] on span "[PERSON_NAME] Calendar" at bounding box center [422, 287] width 149 height 19
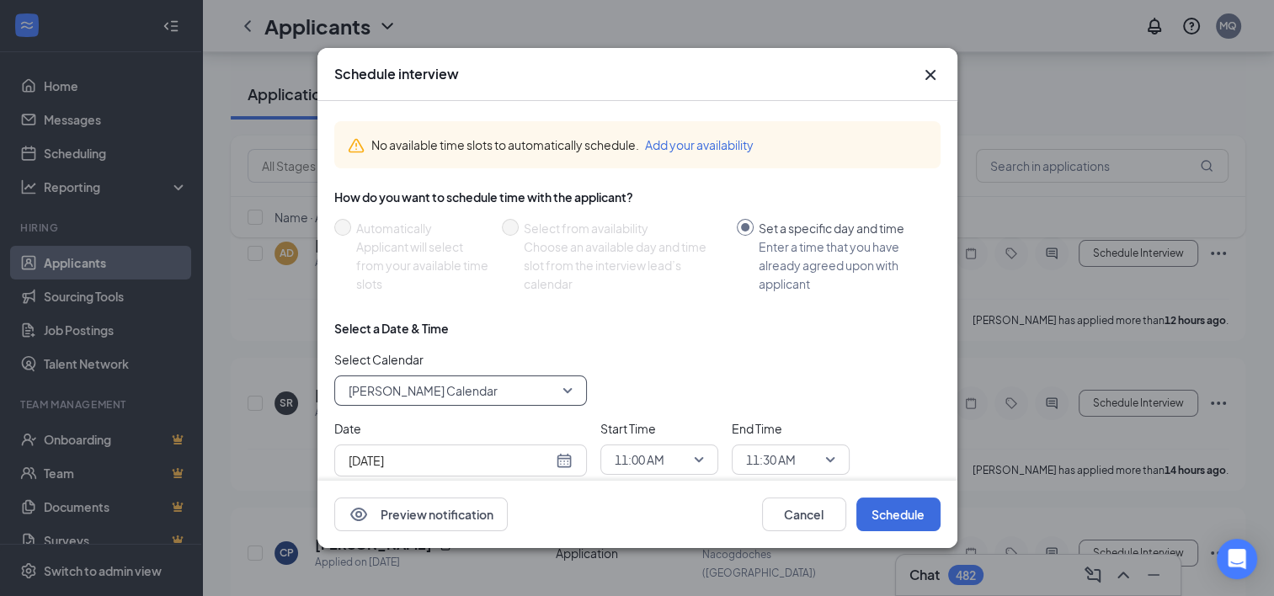
click at [698, 461] on span "11:00 AM" at bounding box center [659, 459] width 89 height 25
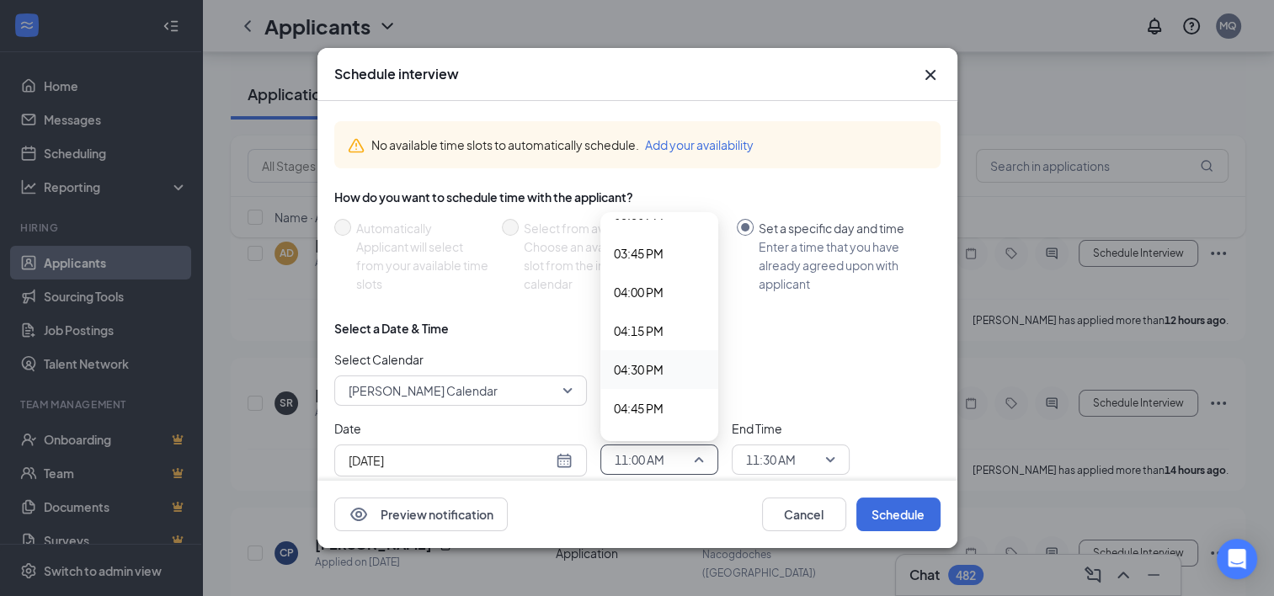
click at [646, 360] on span "04:30 PM" at bounding box center [639, 369] width 50 height 19
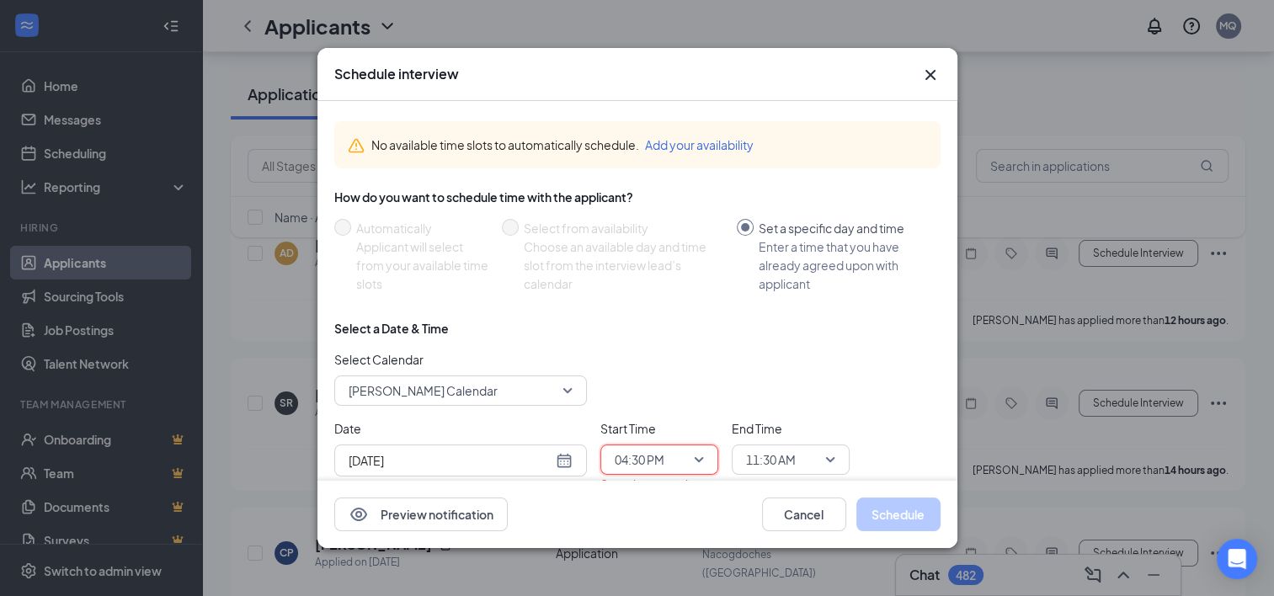
click at [832, 456] on span "11:30 AM" at bounding box center [790, 459] width 89 height 25
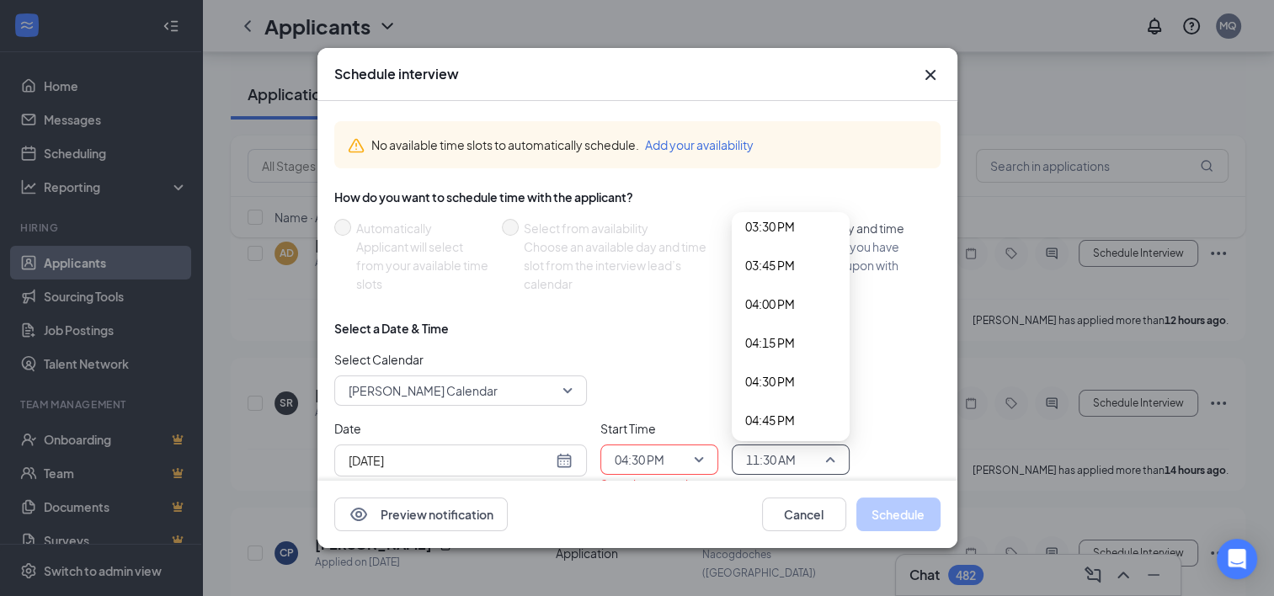
scroll to position [2448, 0]
click at [797, 388] on span "04:45 PM" at bounding box center [790, 386] width 91 height 19
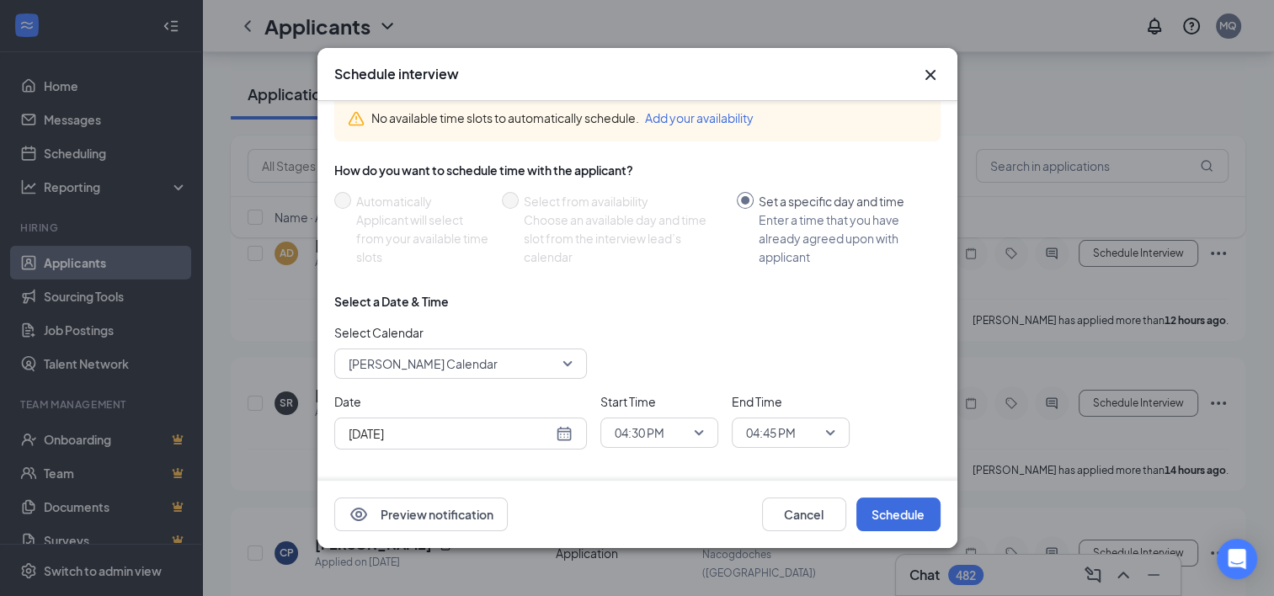
scroll to position [38, 0]
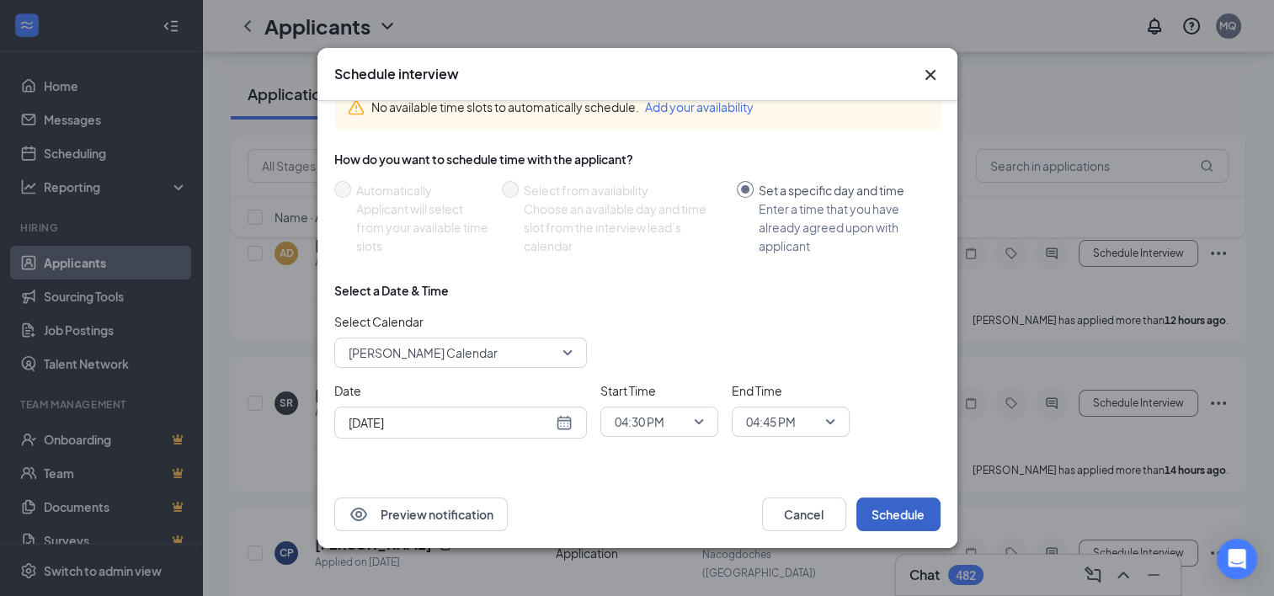
click at [892, 517] on button "Schedule" at bounding box center [898, 515] width 84 height 34
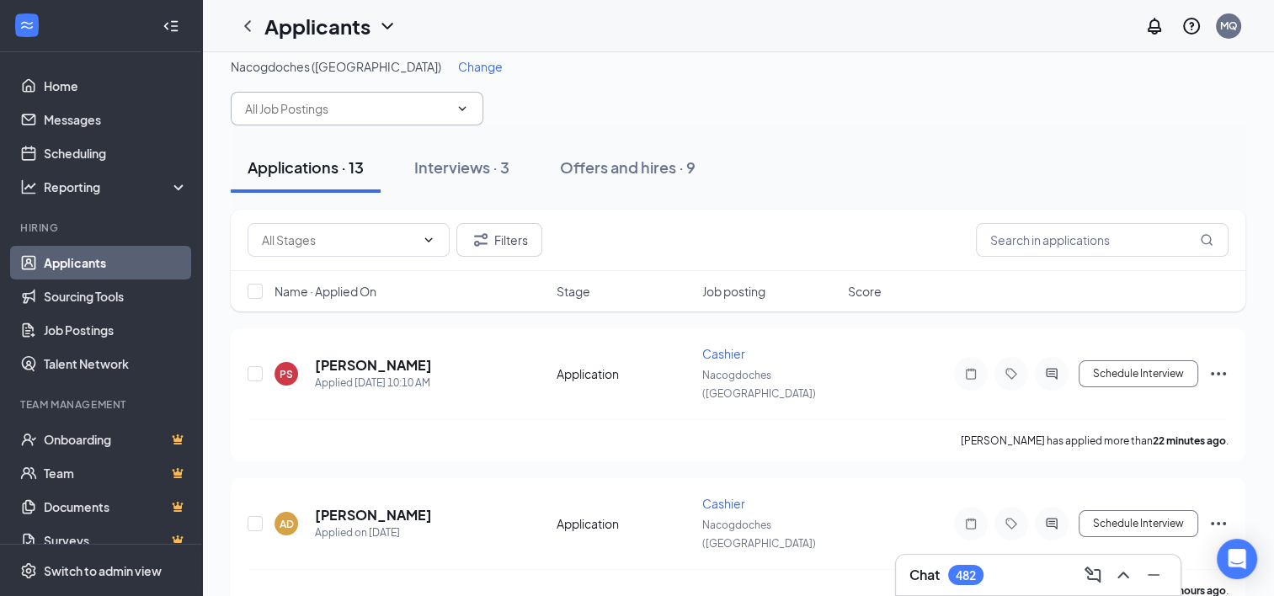
scroll to position [0, 0]
